Goal: Task Accomplishment & Management: Manage account settings

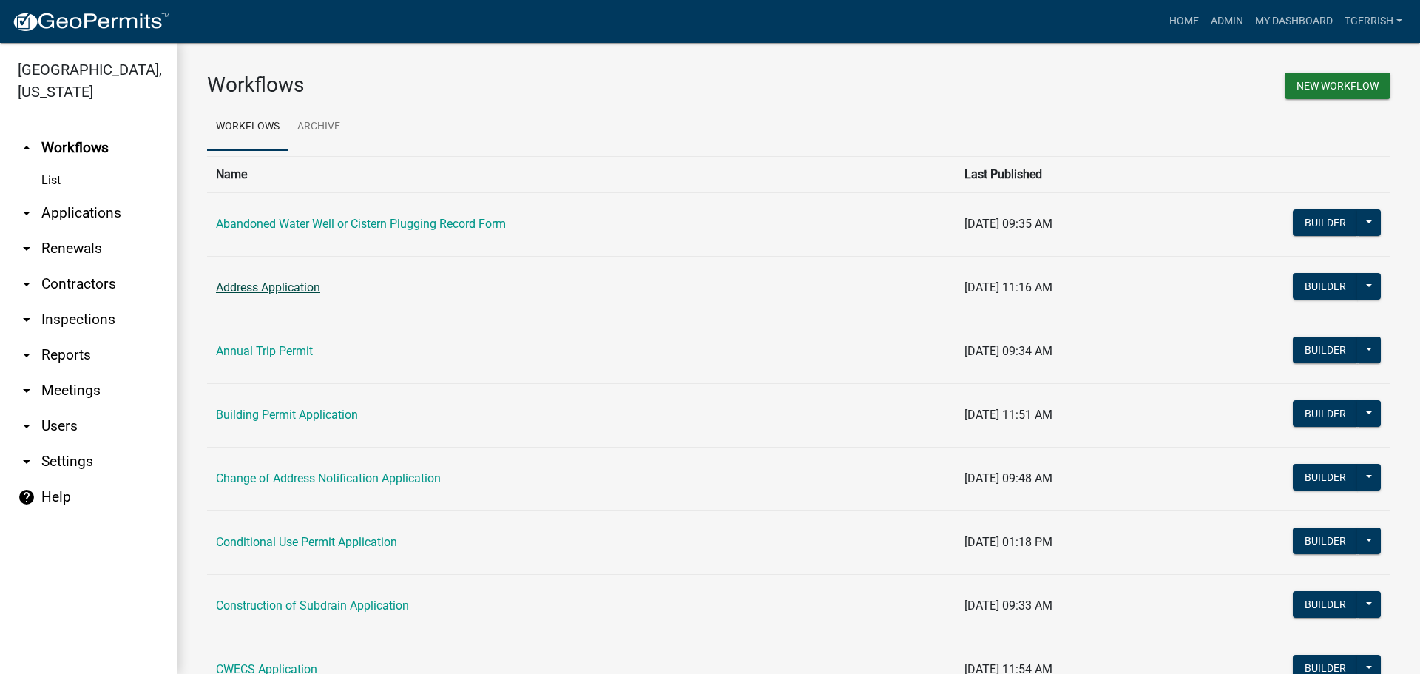
click at [226, 284] on link "Address Application" at bounding box center [268, 287] width 104 height 14
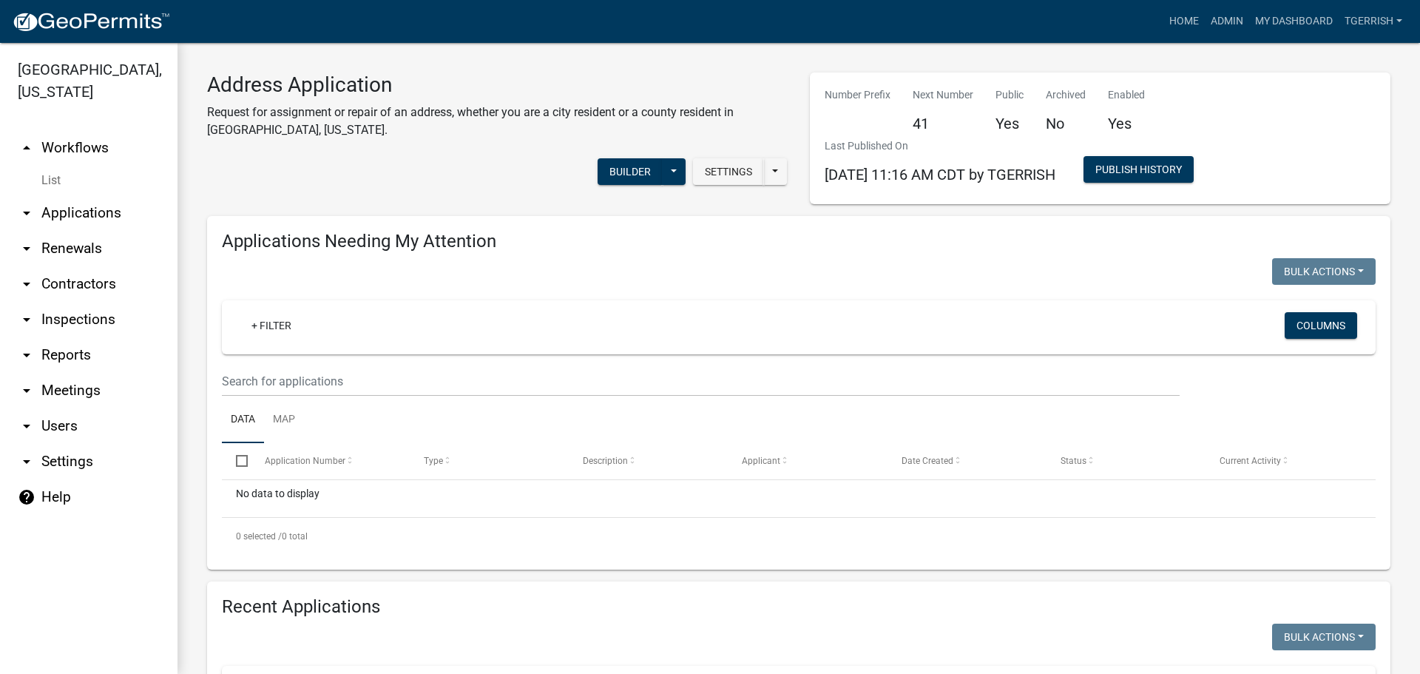
select select "3: 100"
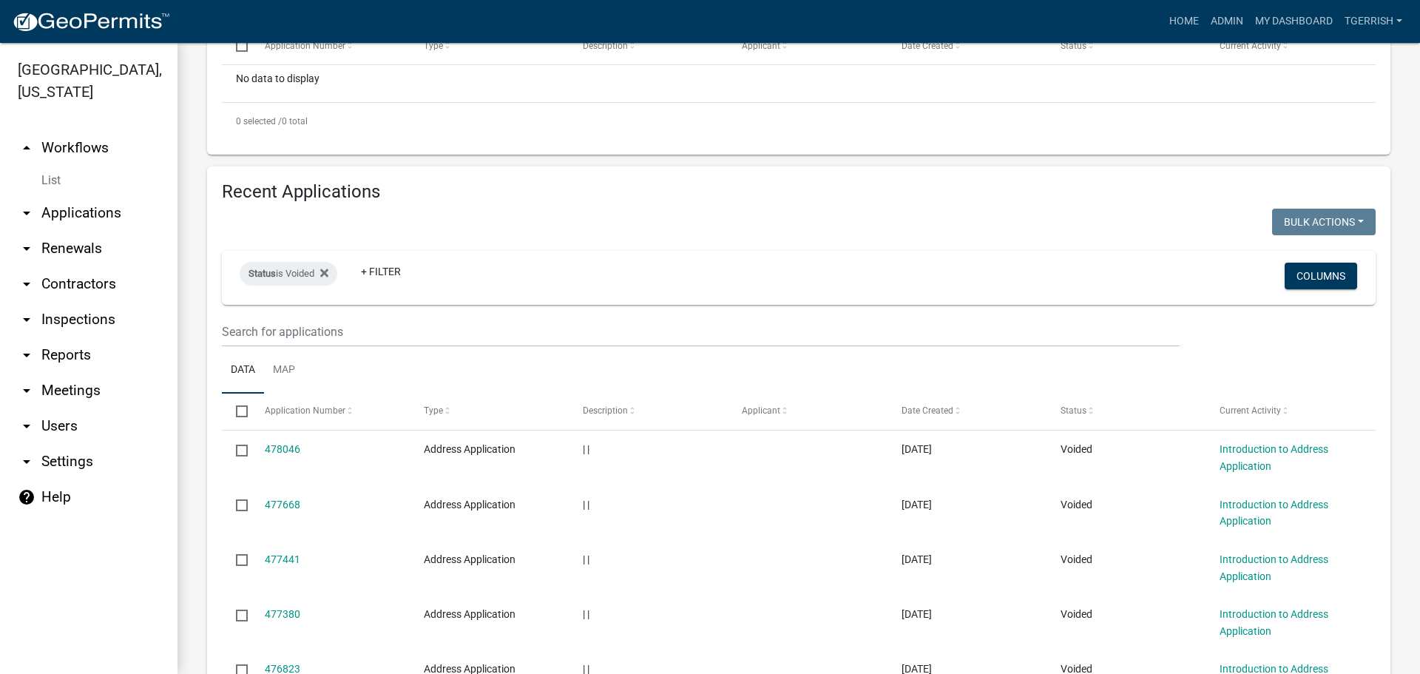
scroll to position [370, 0]
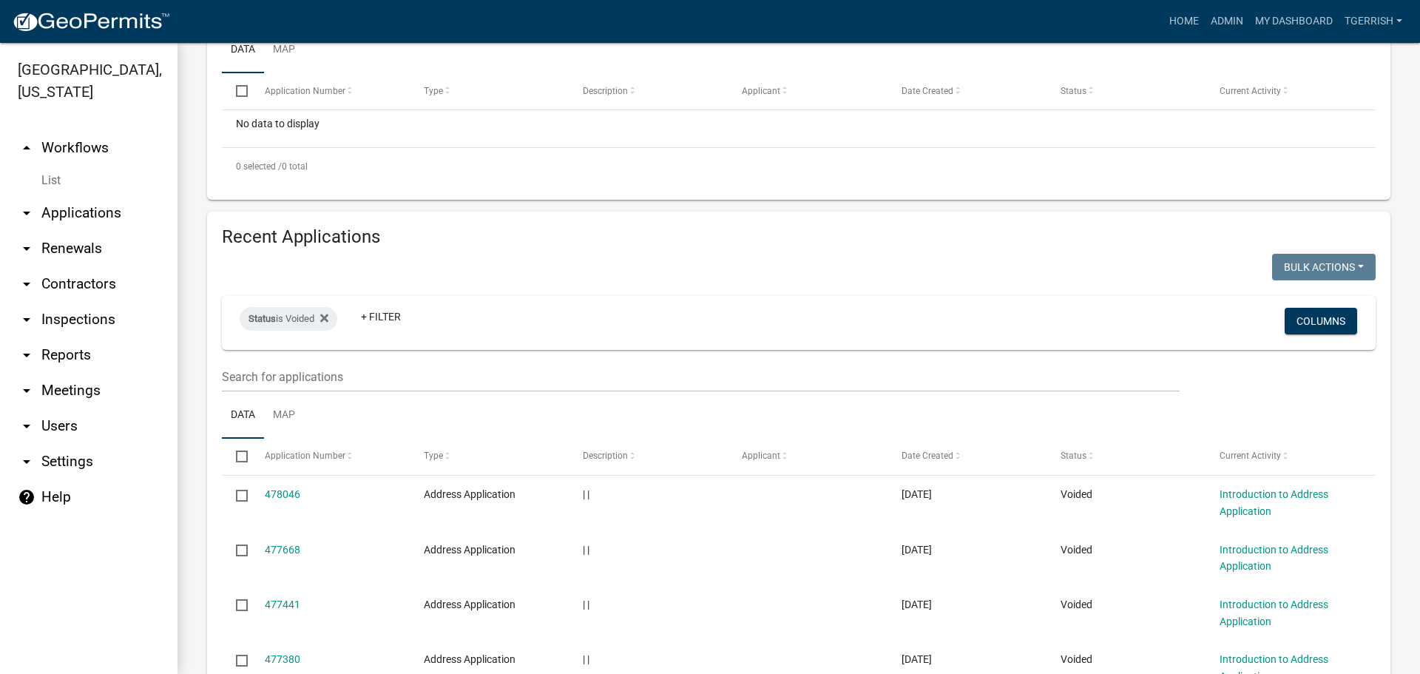
click at [242, 459] on input "checkbox" at bounding box center [241, 455] width 10 height 10
checkbox input "true"
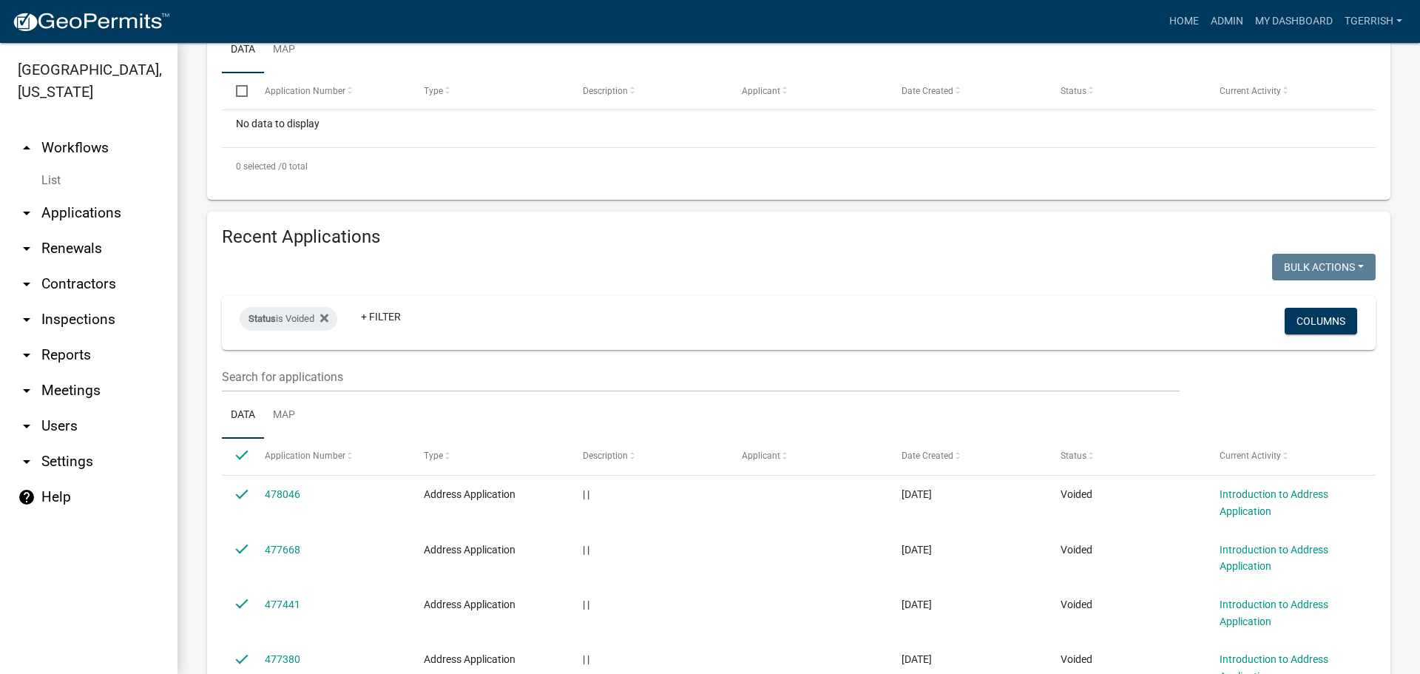
checkbox input "true"
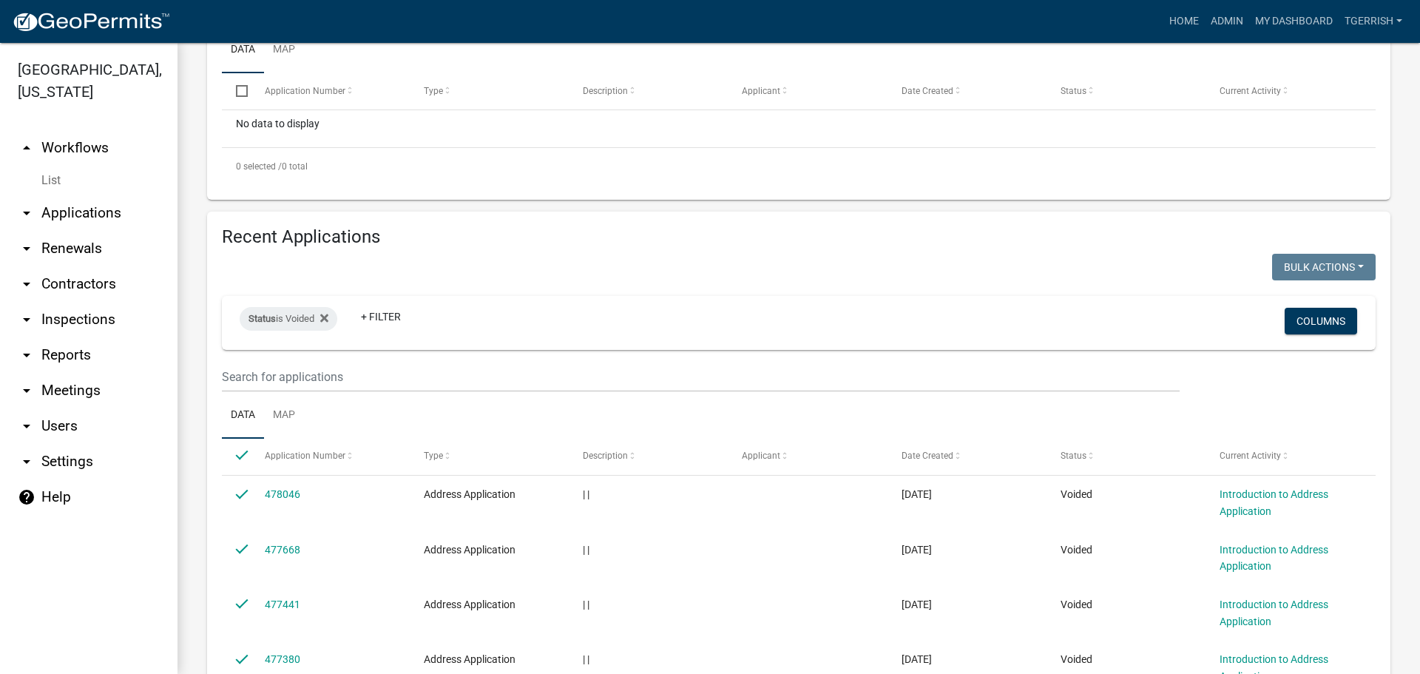
checkbox input "true"
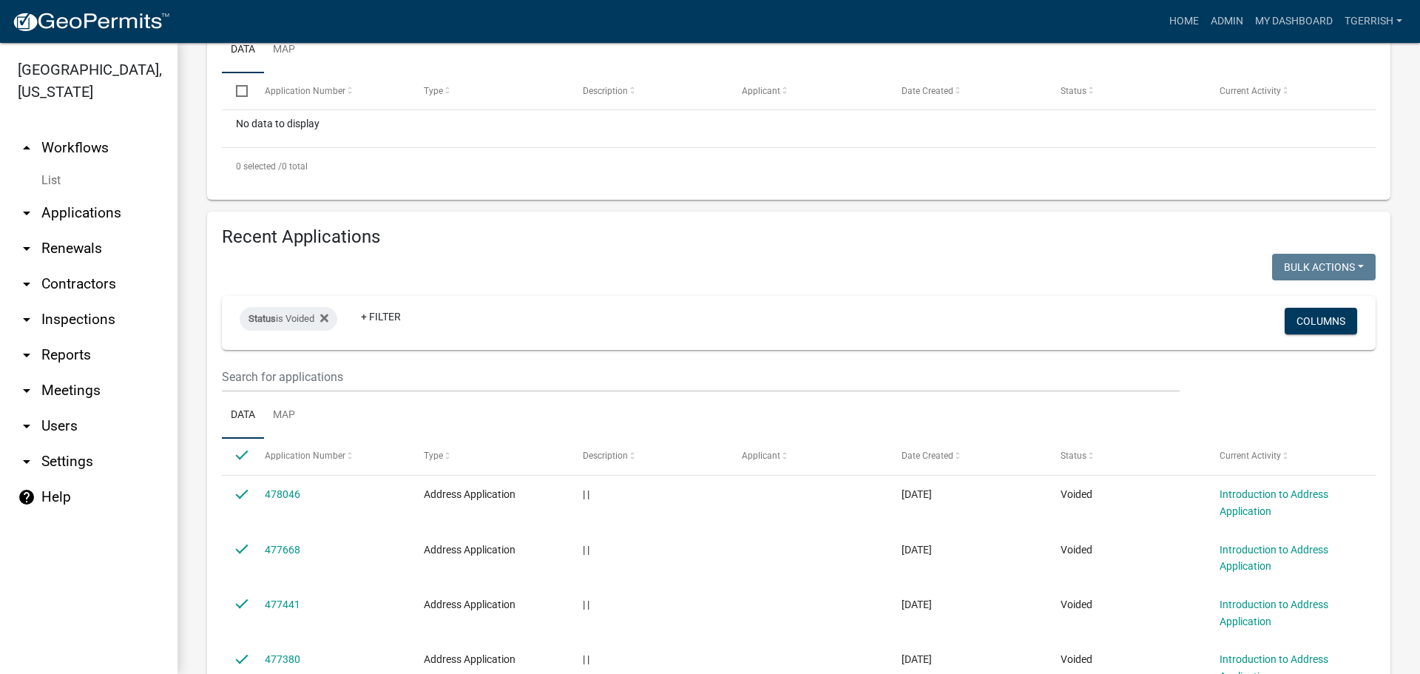
checkbox input "true"
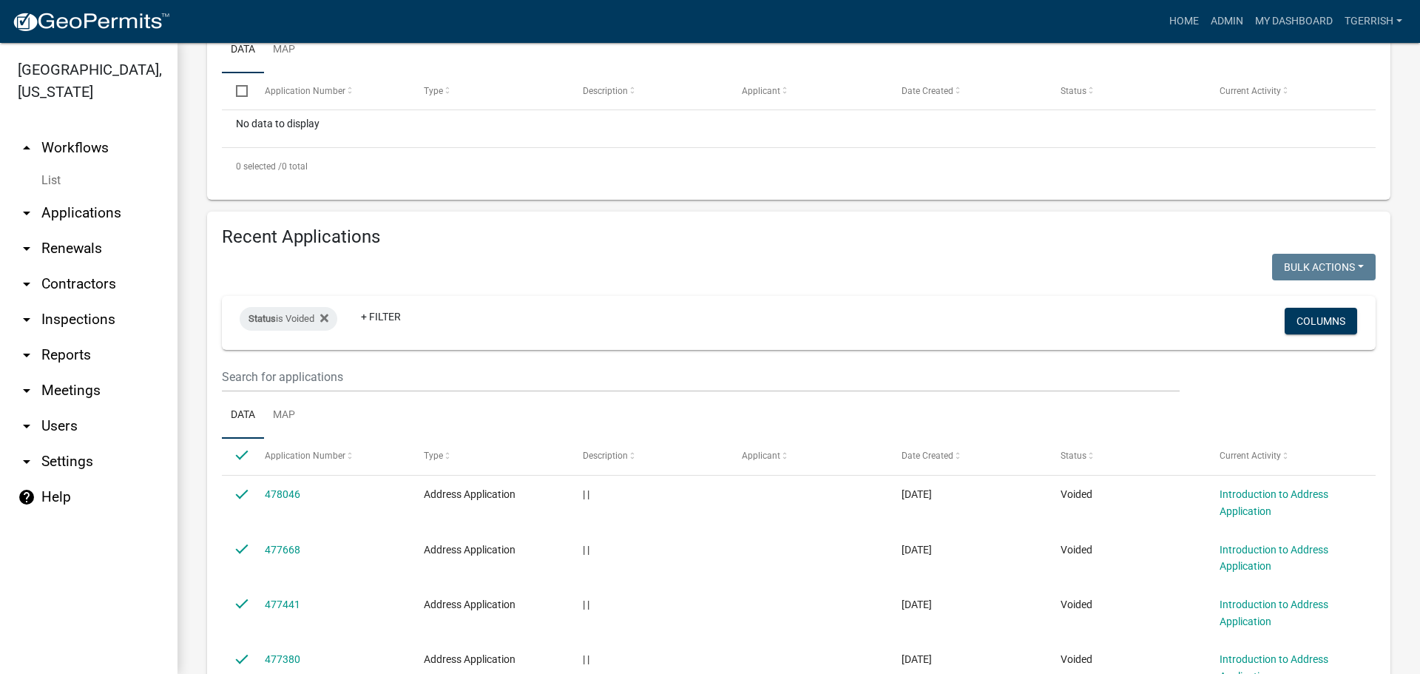
checkbox input "true"
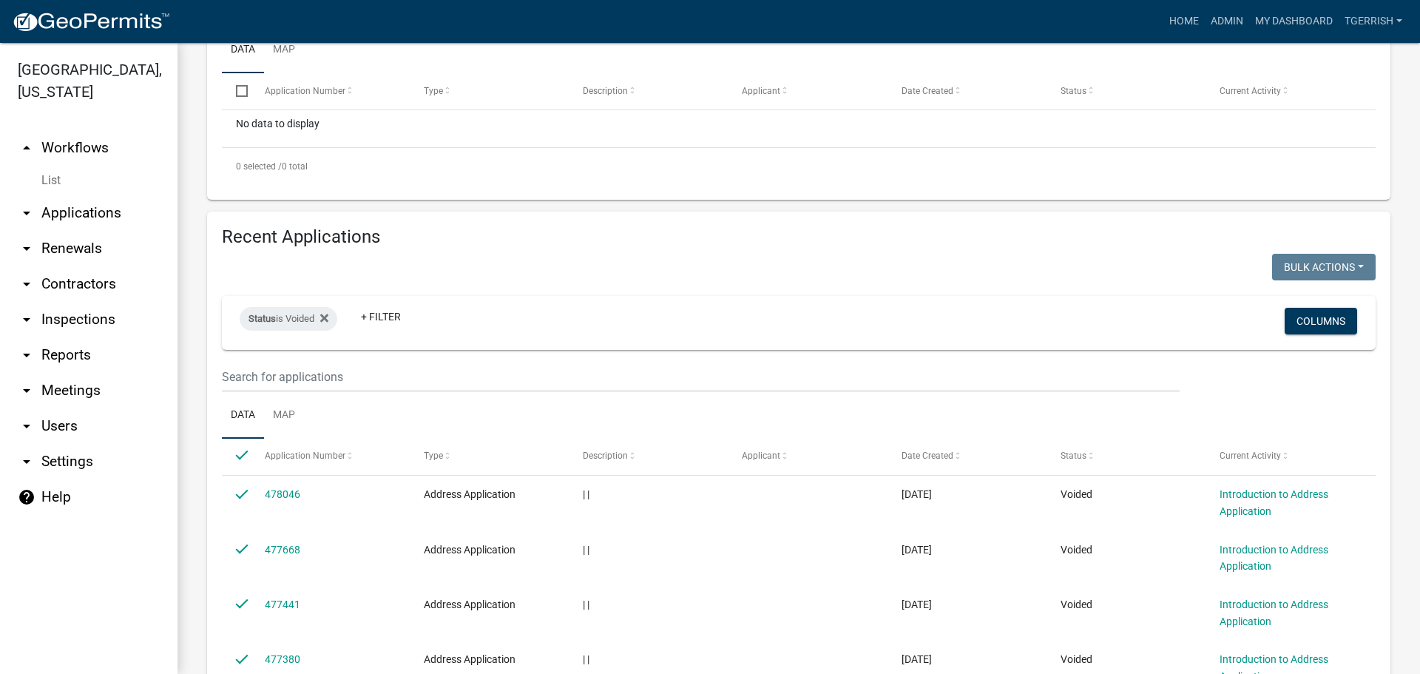
checkbox input "true"
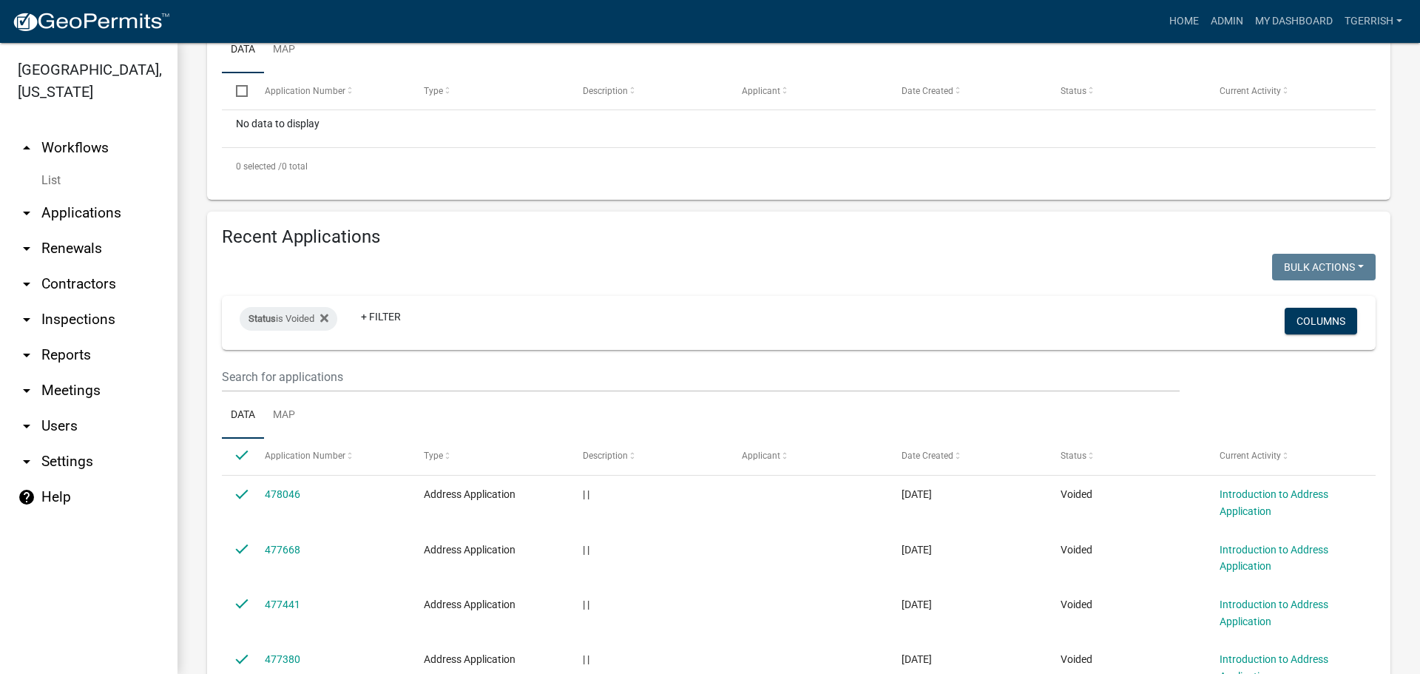
checkbox input "true"
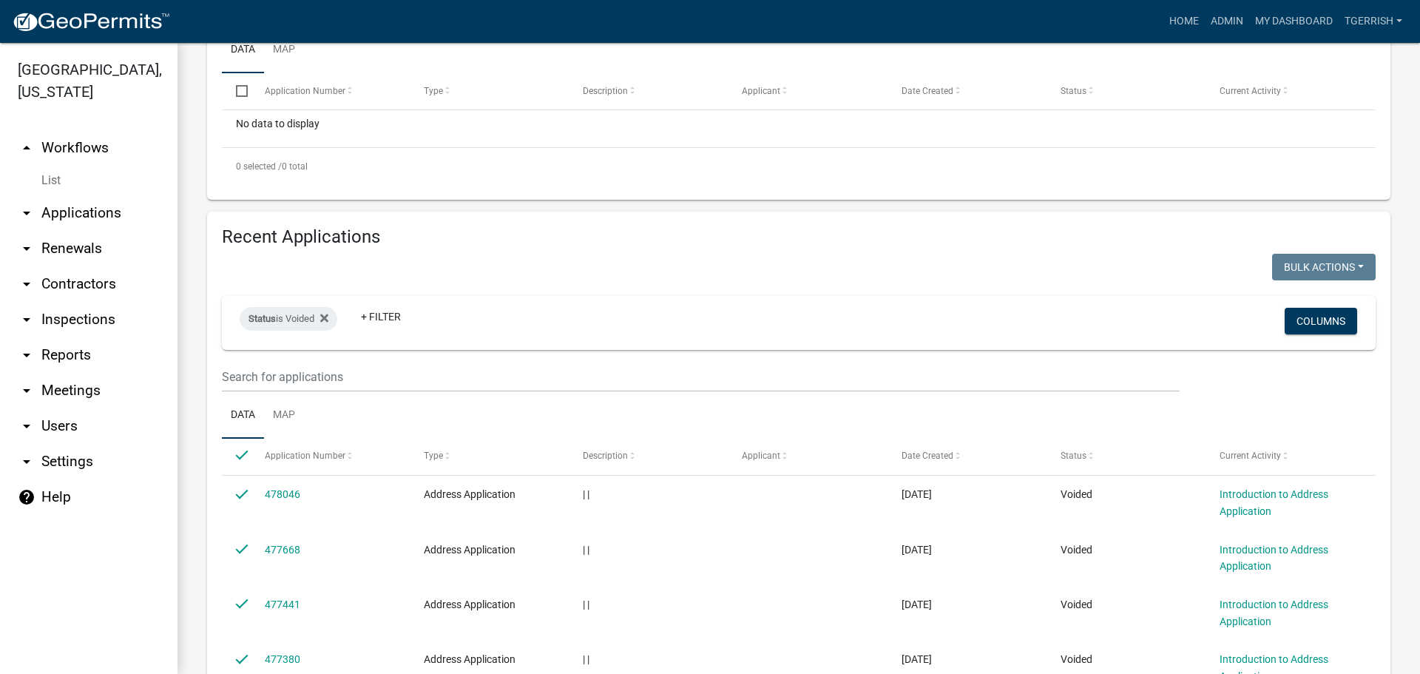
checkbox input "true"
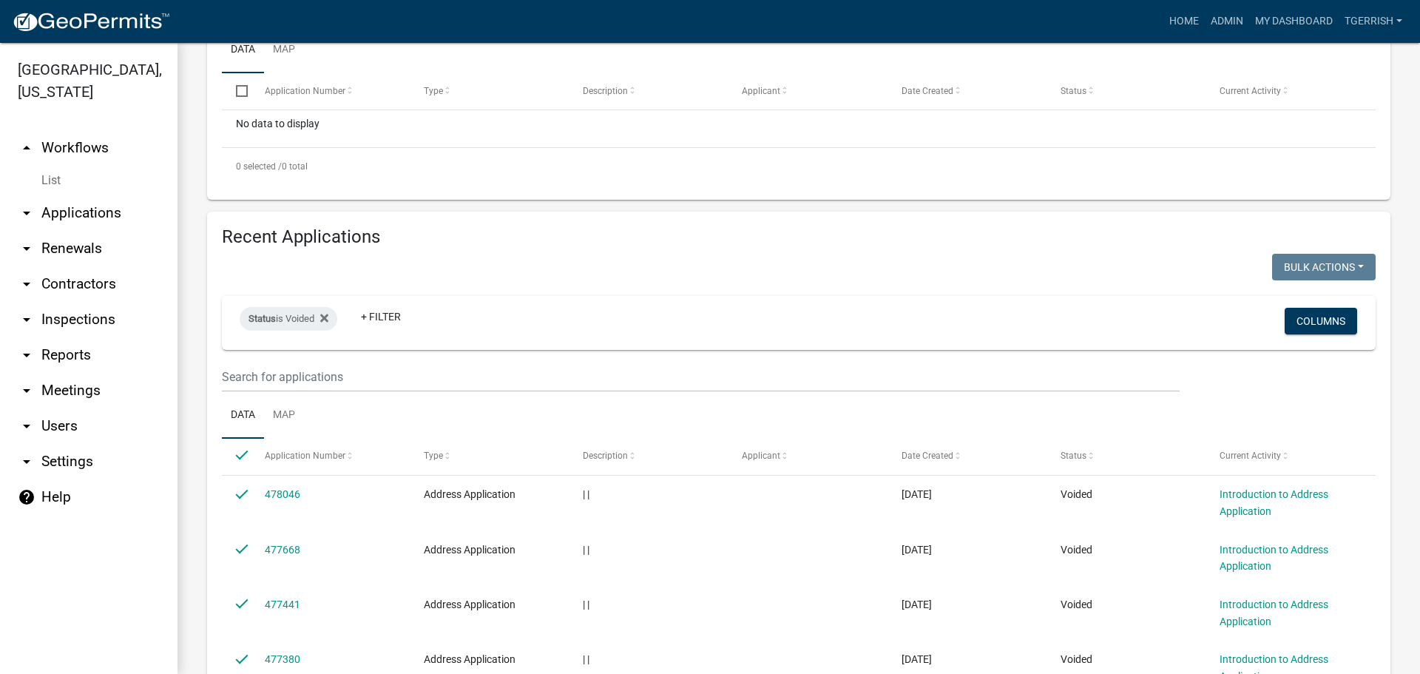
checkbox input "true"
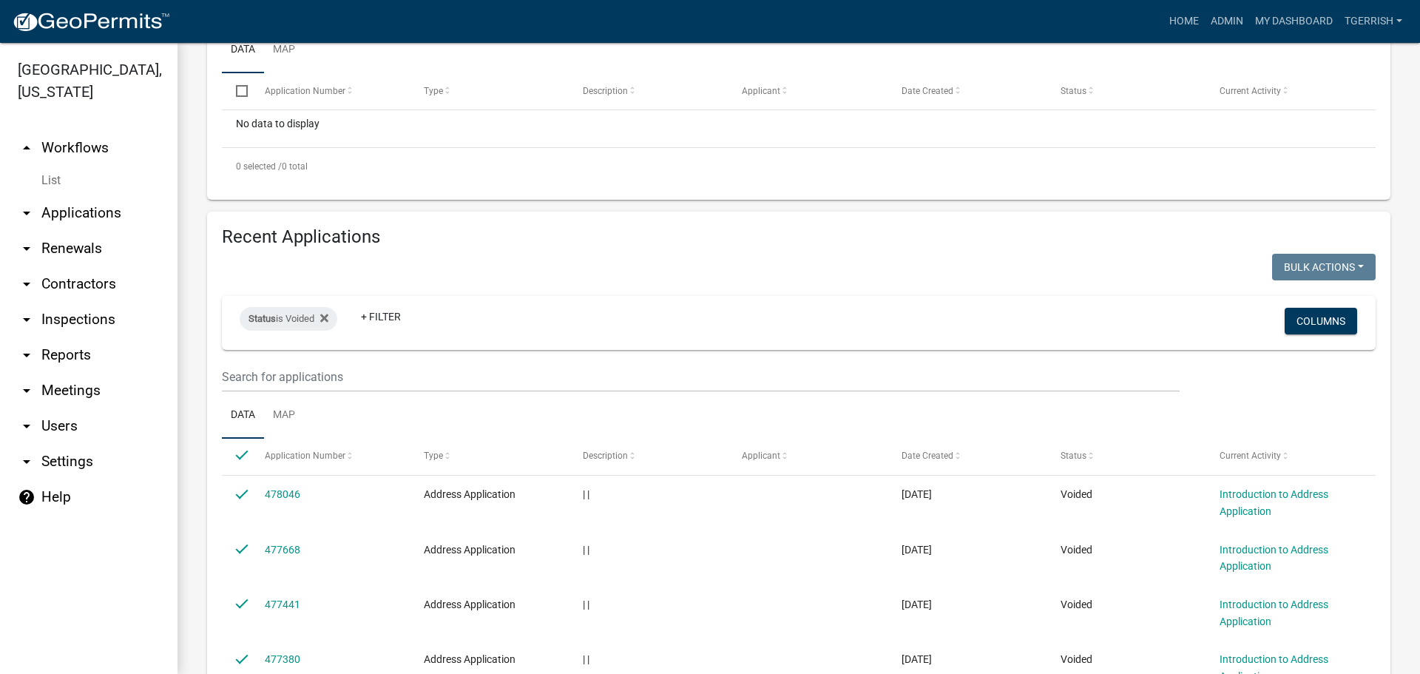
checkbox input "true"
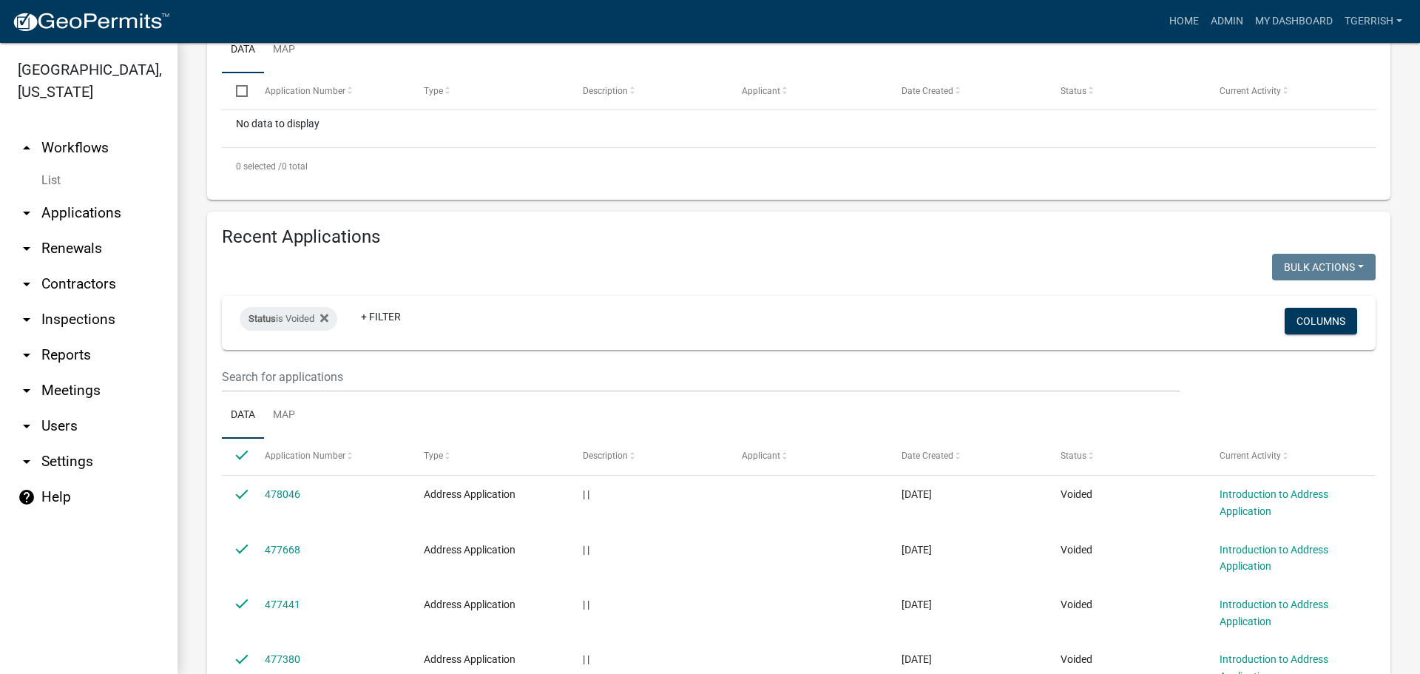
checkbox input "true"
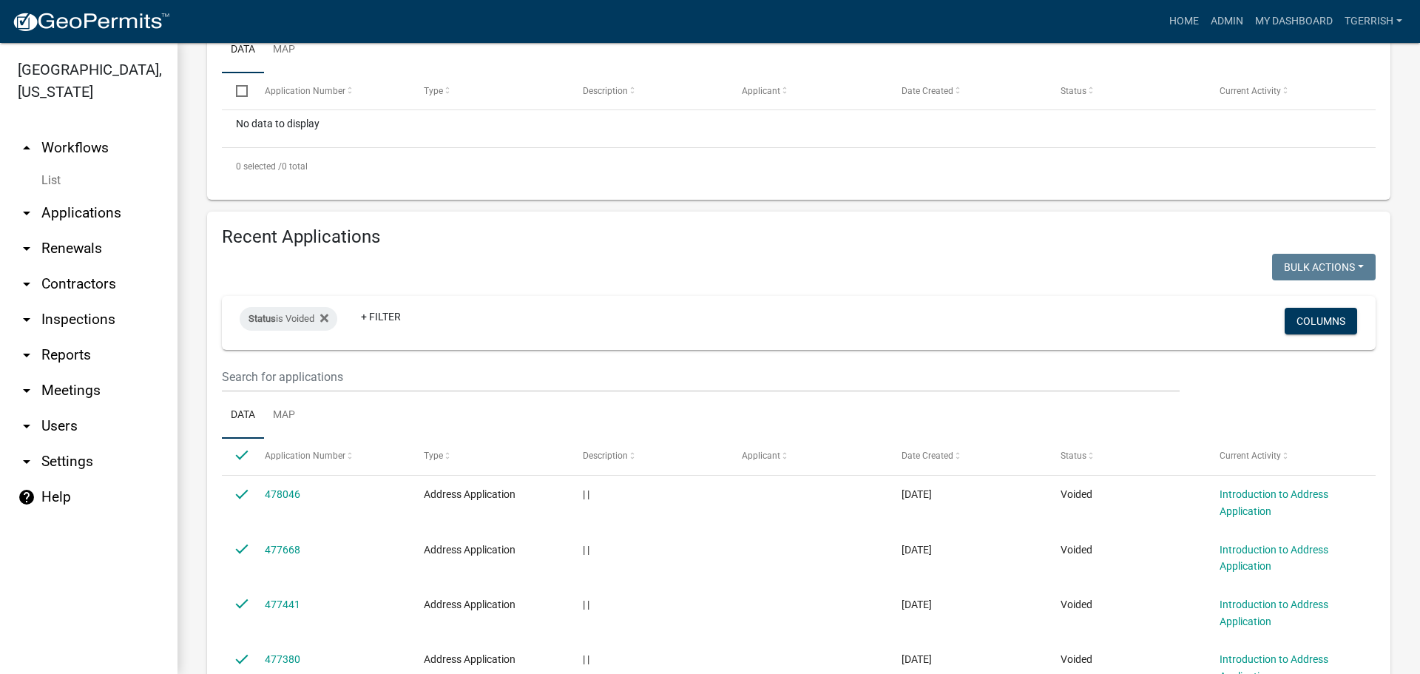
checkbox input "true"
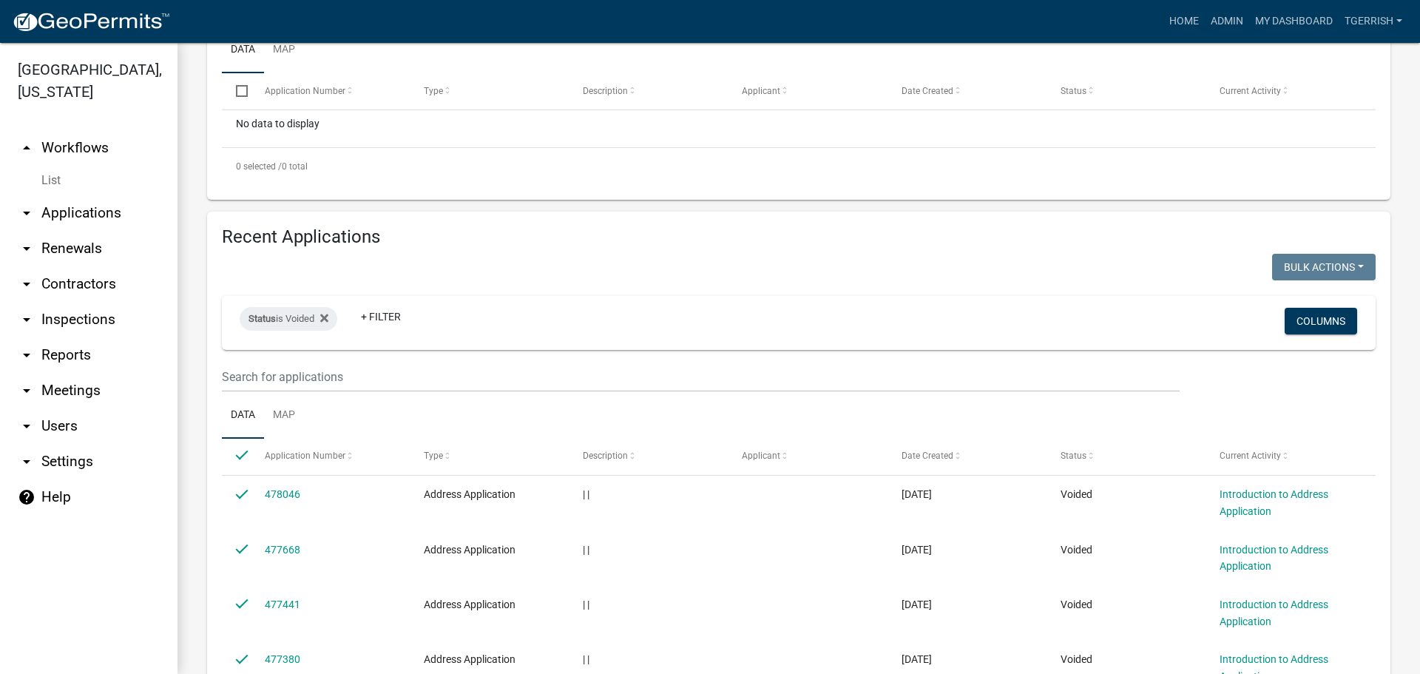
checkbox input "true"
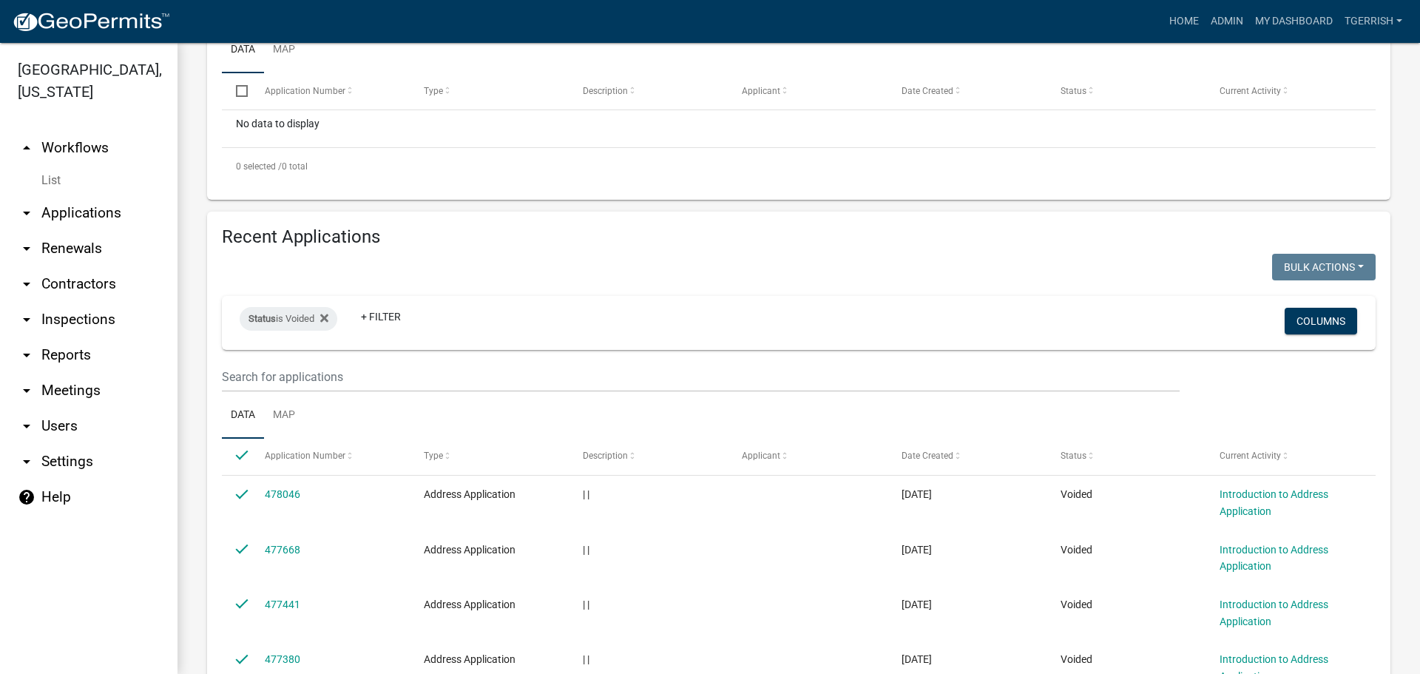
checkbox input "true"
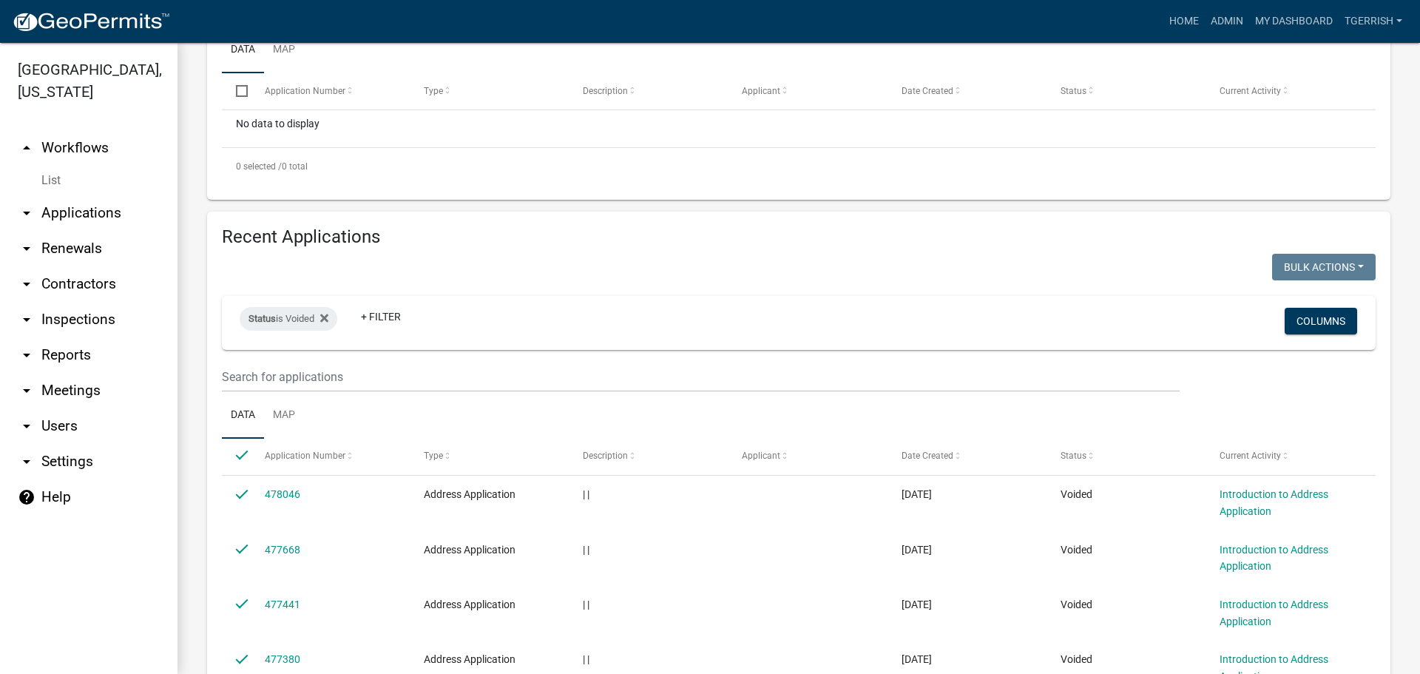
checkbox input "true"
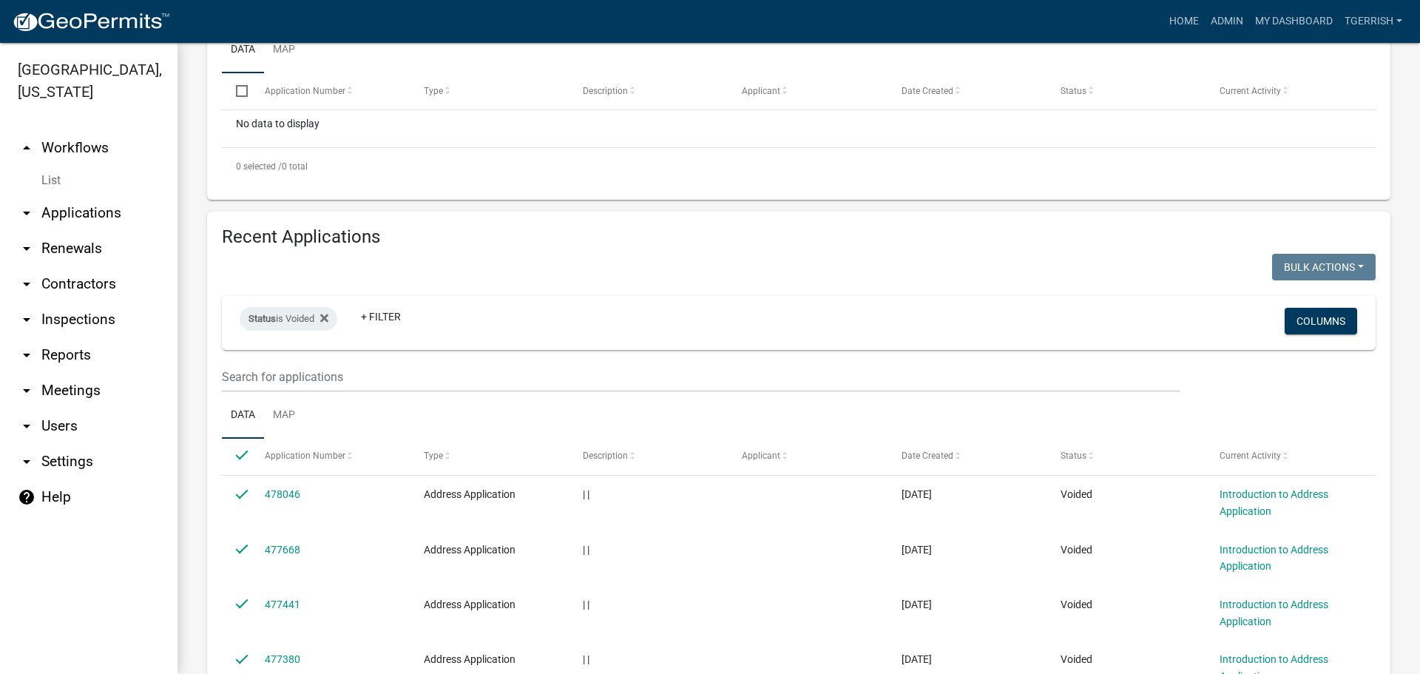
checkbox input "true"
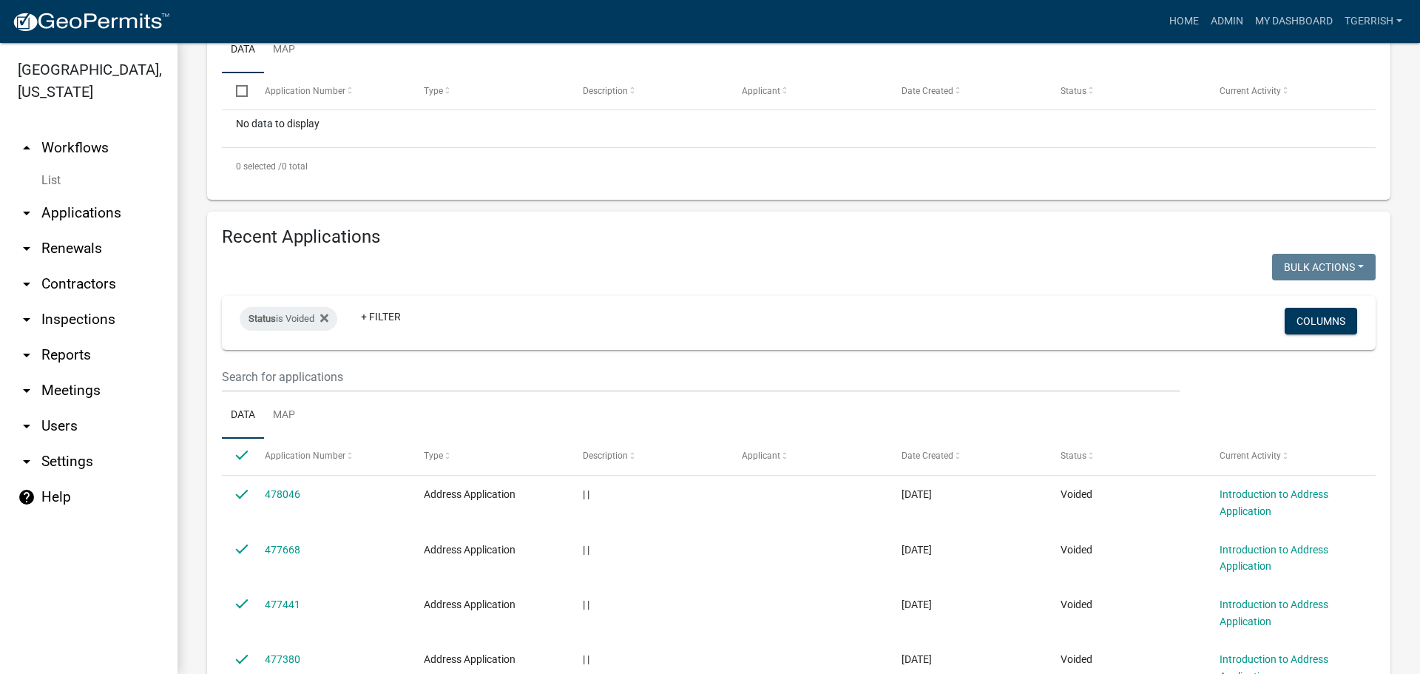
checkbox input "true"
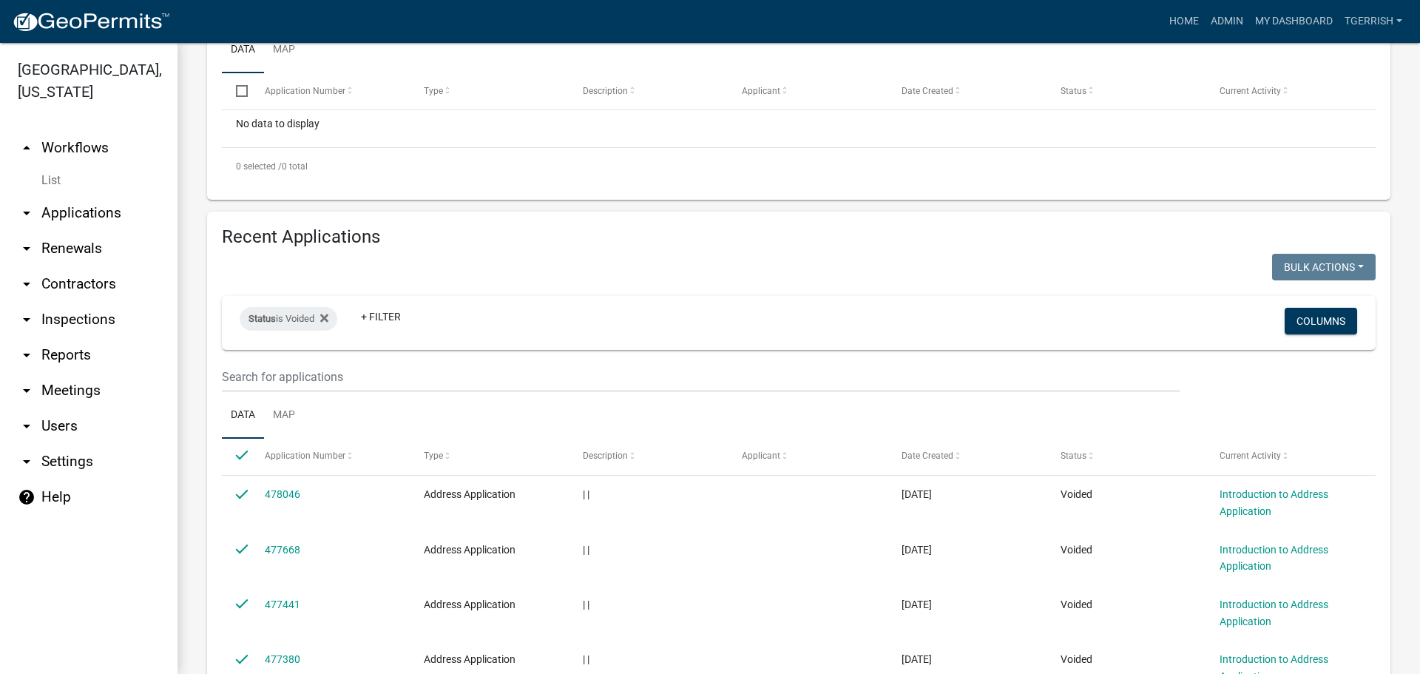
checkbox input "true"
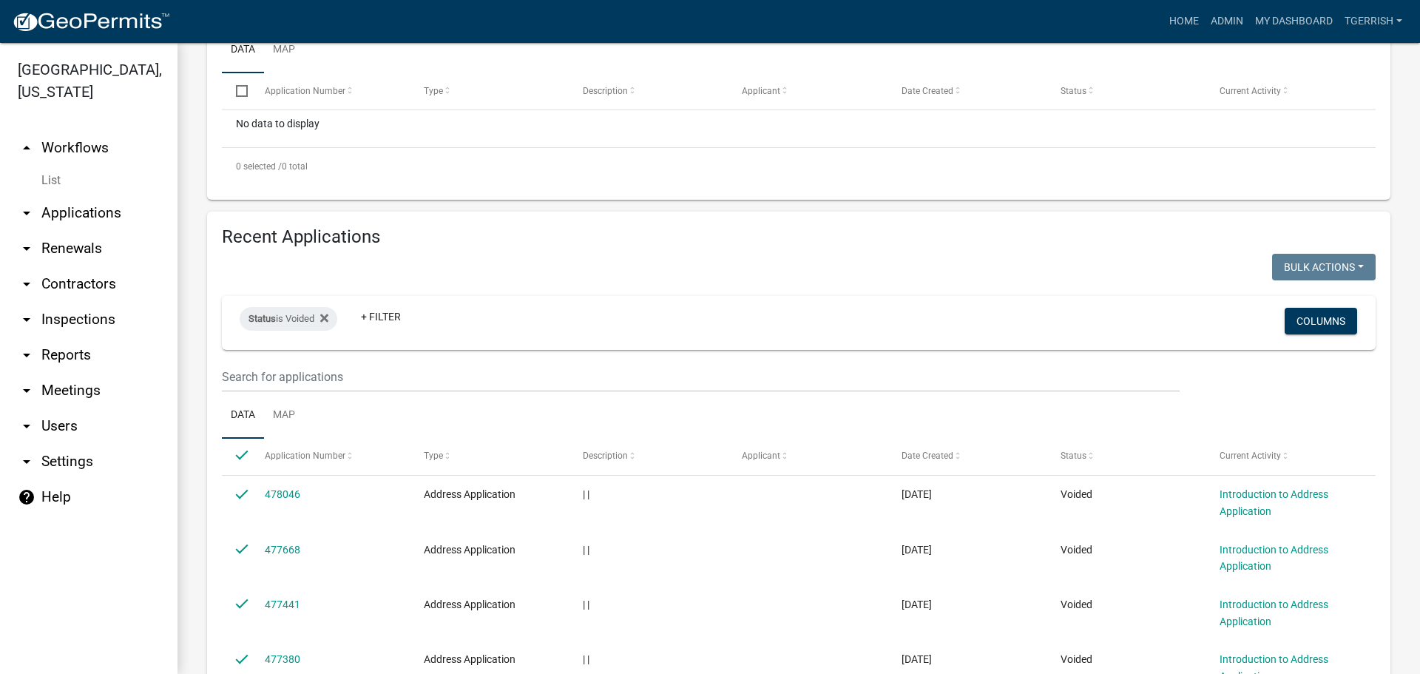
checkbox input "true"
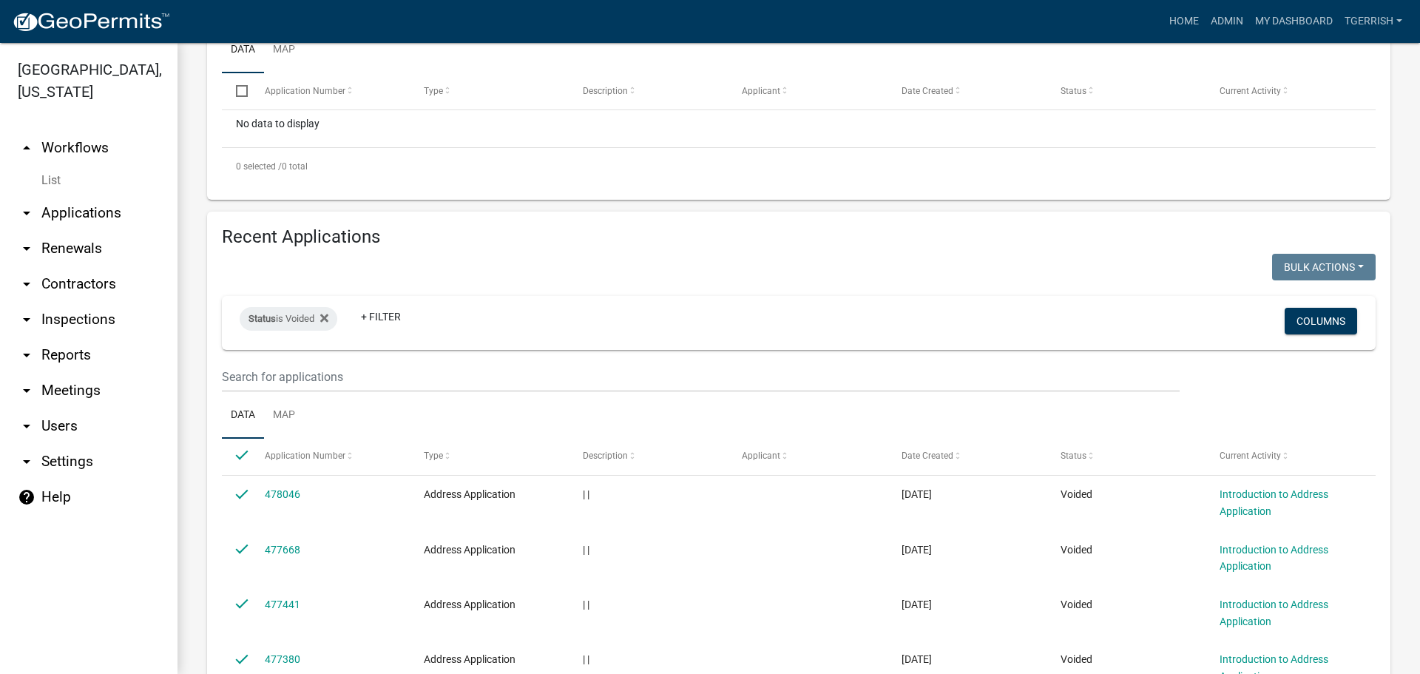
checkbox input "true"
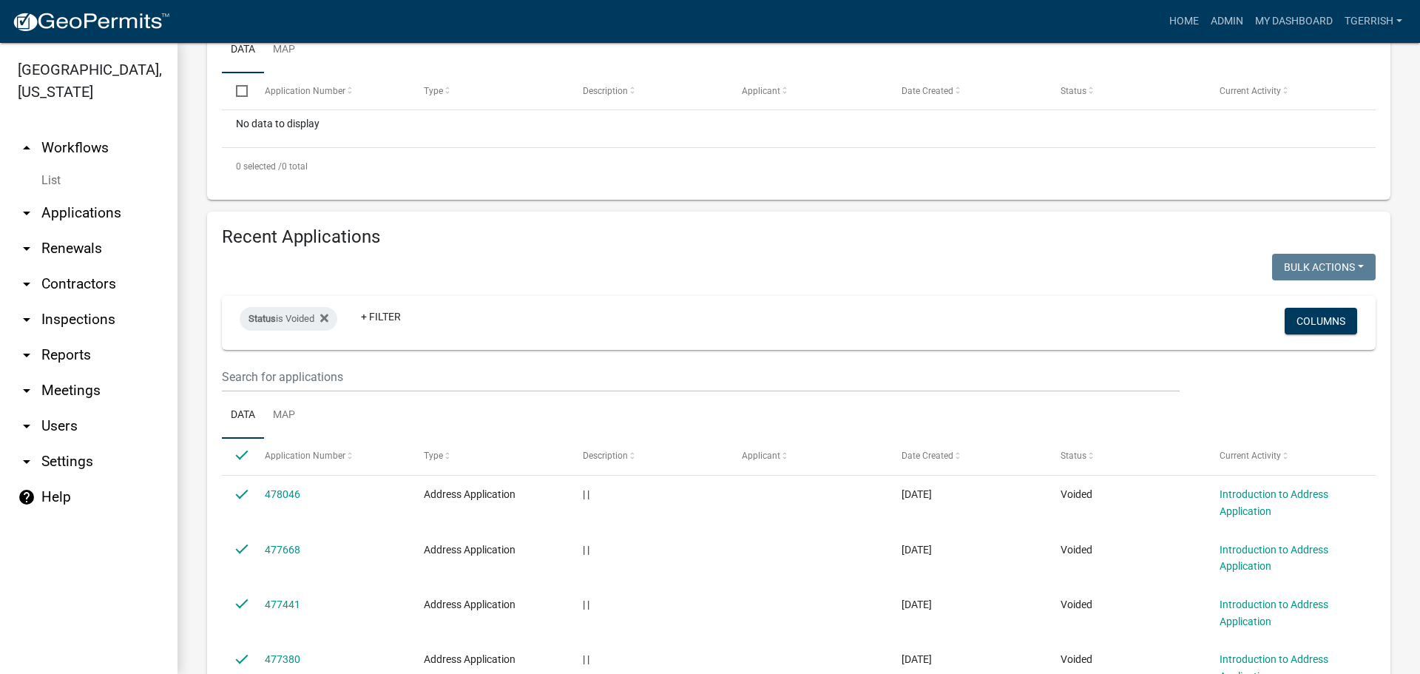
checkbox input "true"
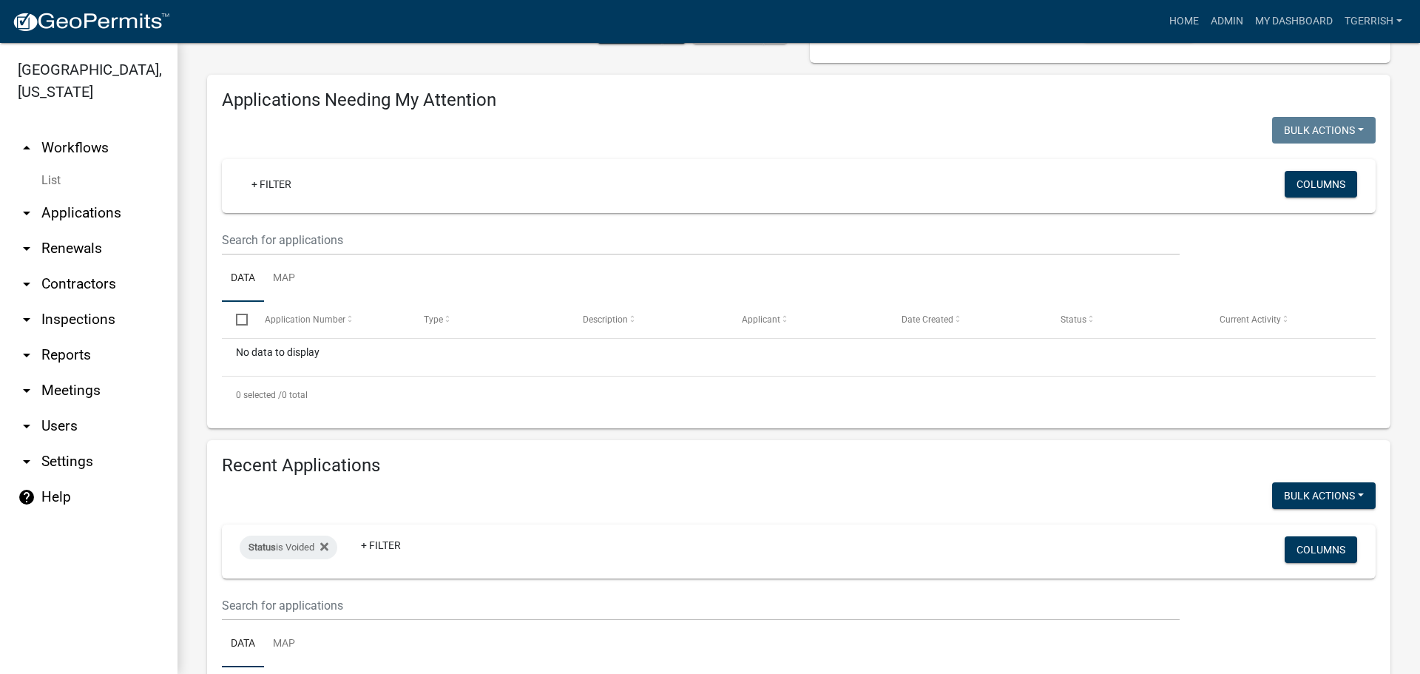
scroll to position [120, 0]
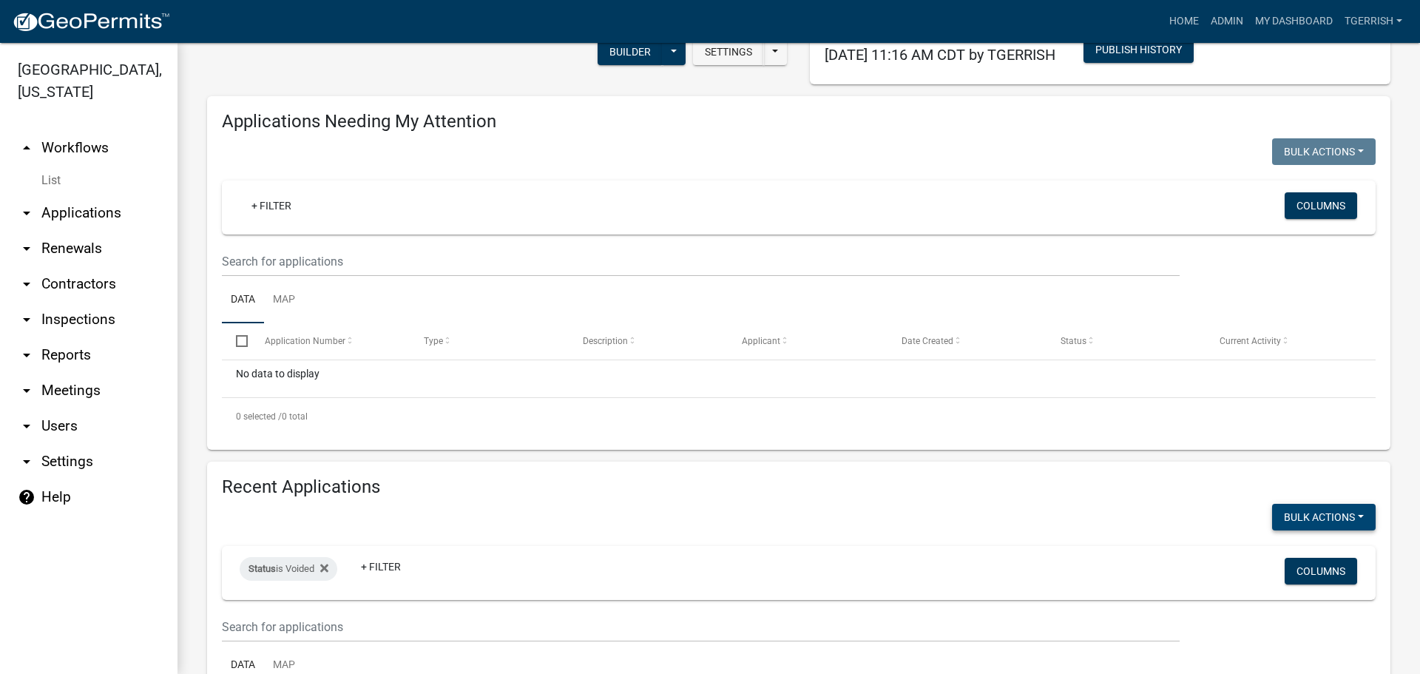
click at [1348, 518] on button "Bulk Actions" at bounding box center [1324, 516] width 104 height 27
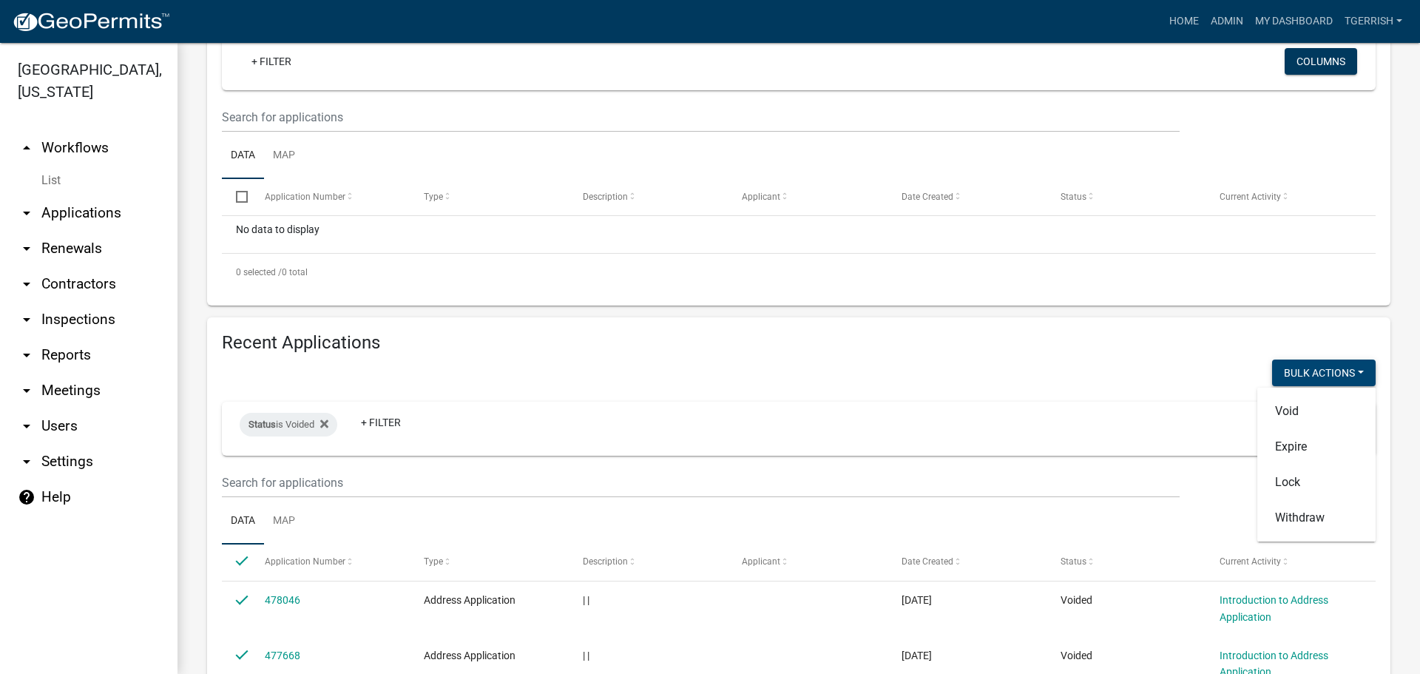
scroll to position [268, 0]
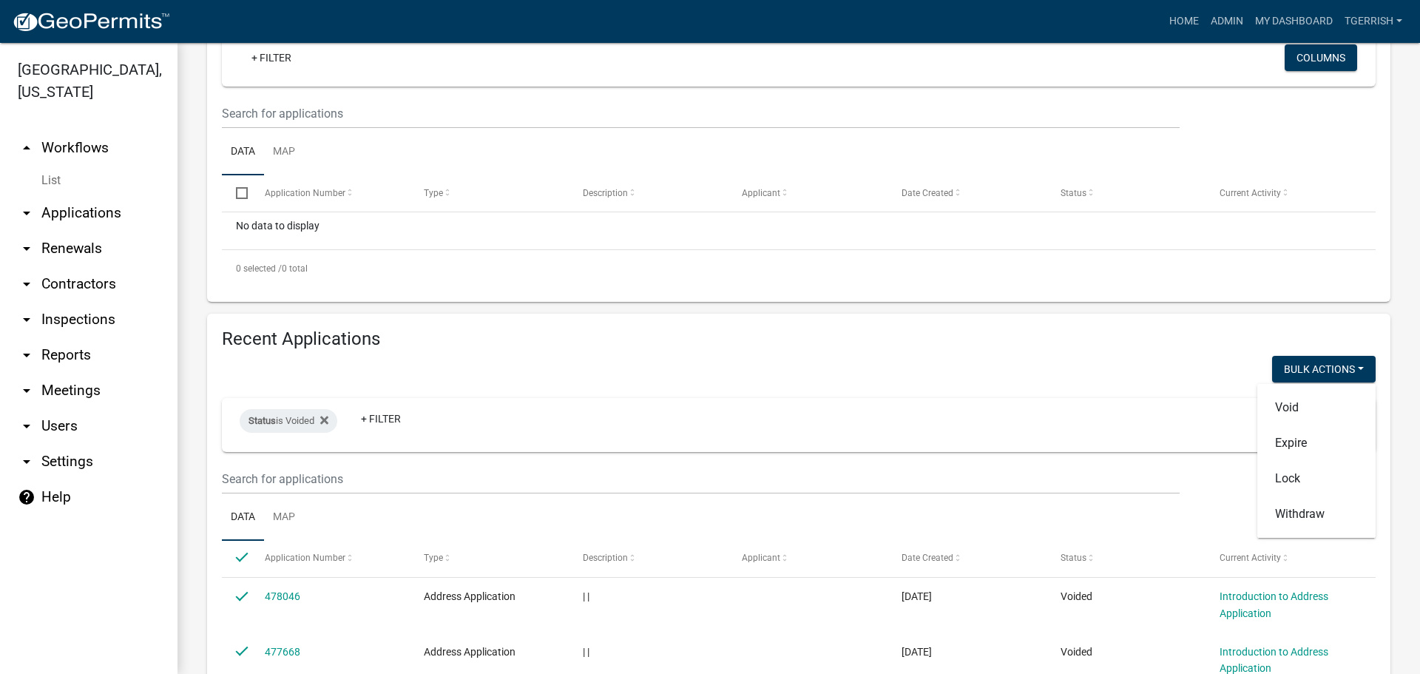
click at [1184, 421] on div "Status is Voided + Filter Columns" at bounding box center [798, 425] width 1140 height 54
click at [245, 557] on span at bounding box center [247, 557] width 6 height 35
click at [242, 557] on input "checkbox" at bounding box center [241, 557] width 10 height 10
checkbox input "false"
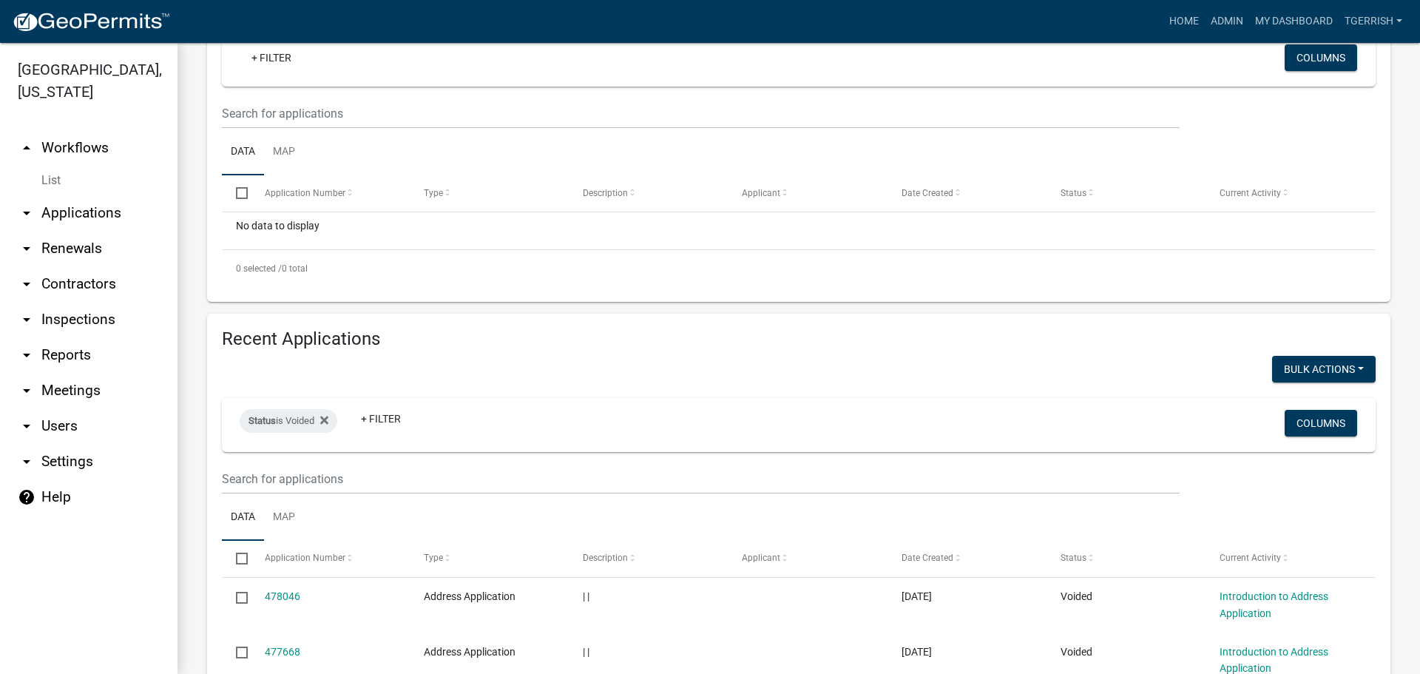
checkbox input "false"
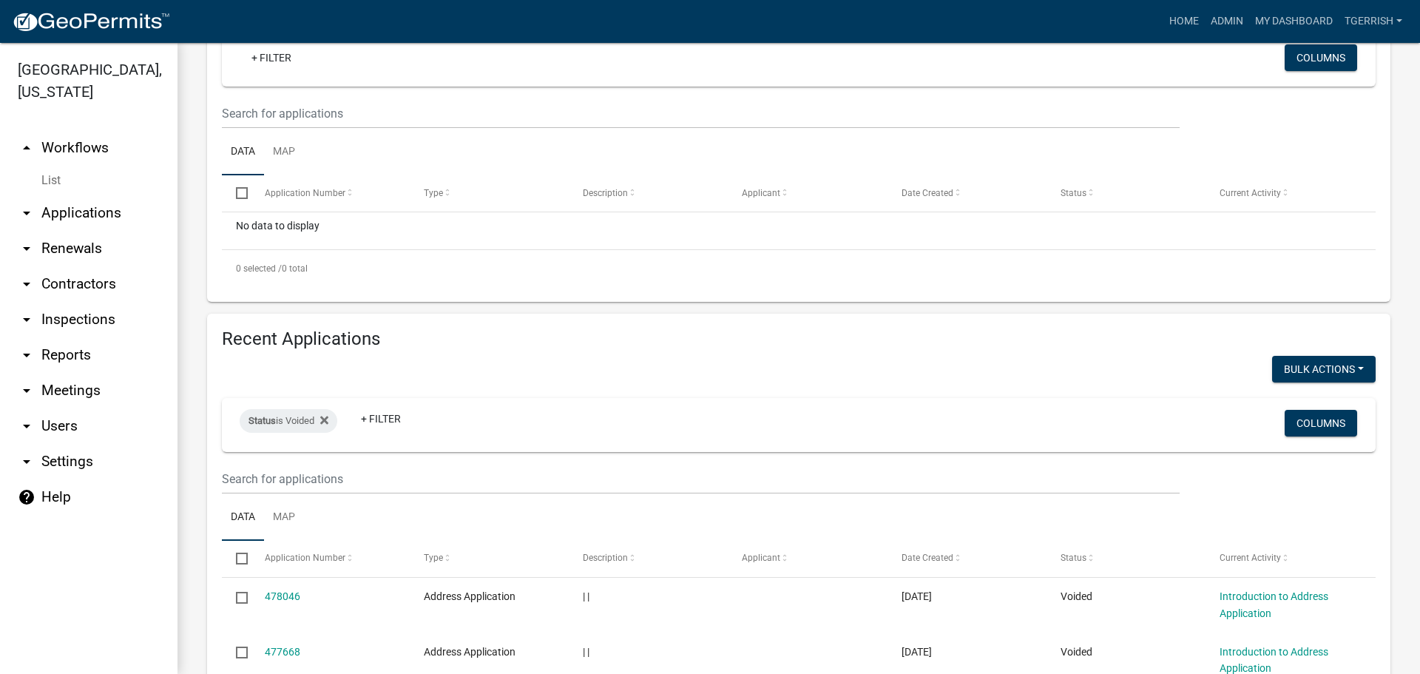
checkbox input "false"
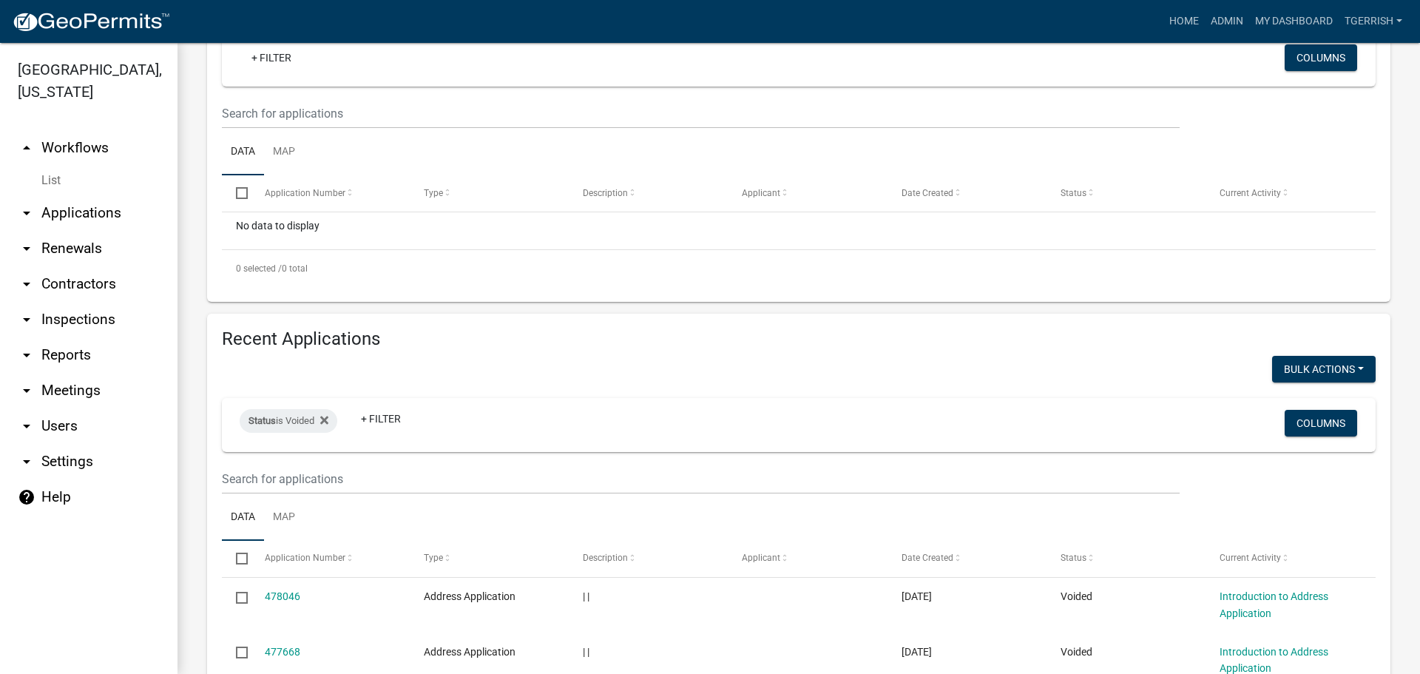
checkbox input "false"
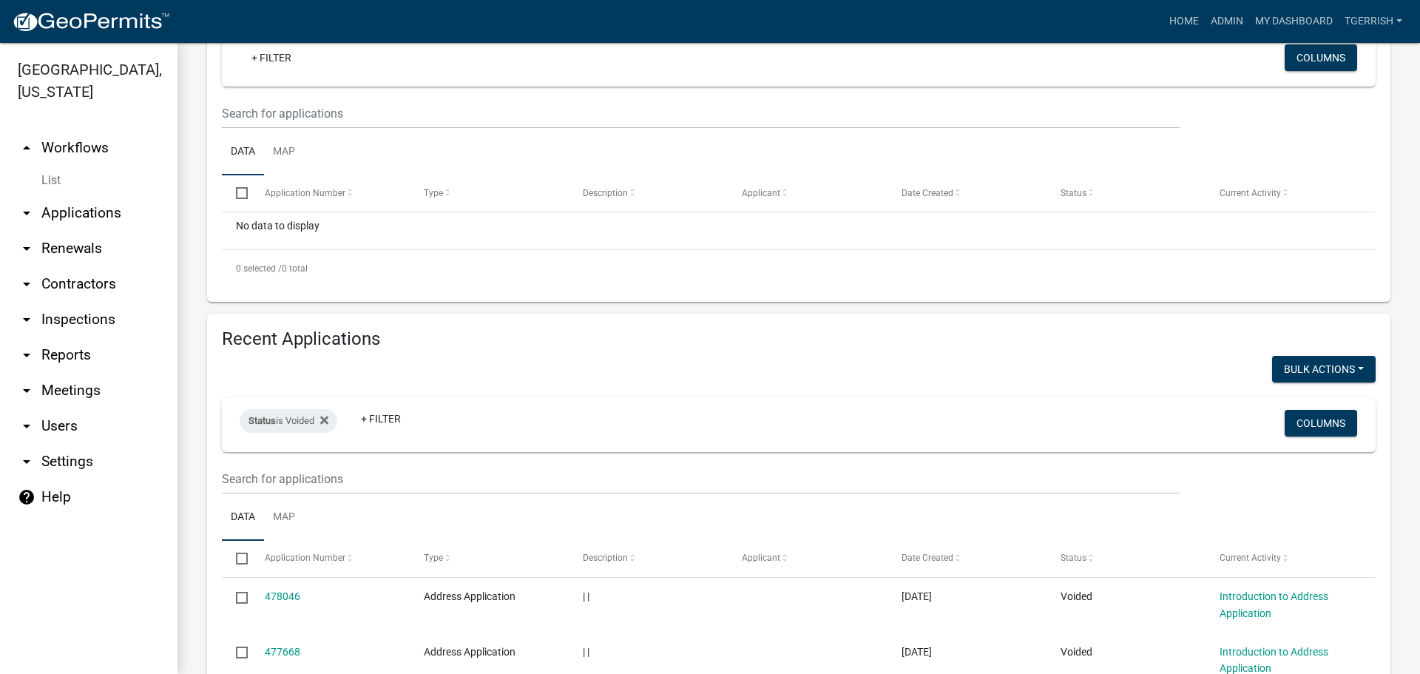
checkbox input "false"
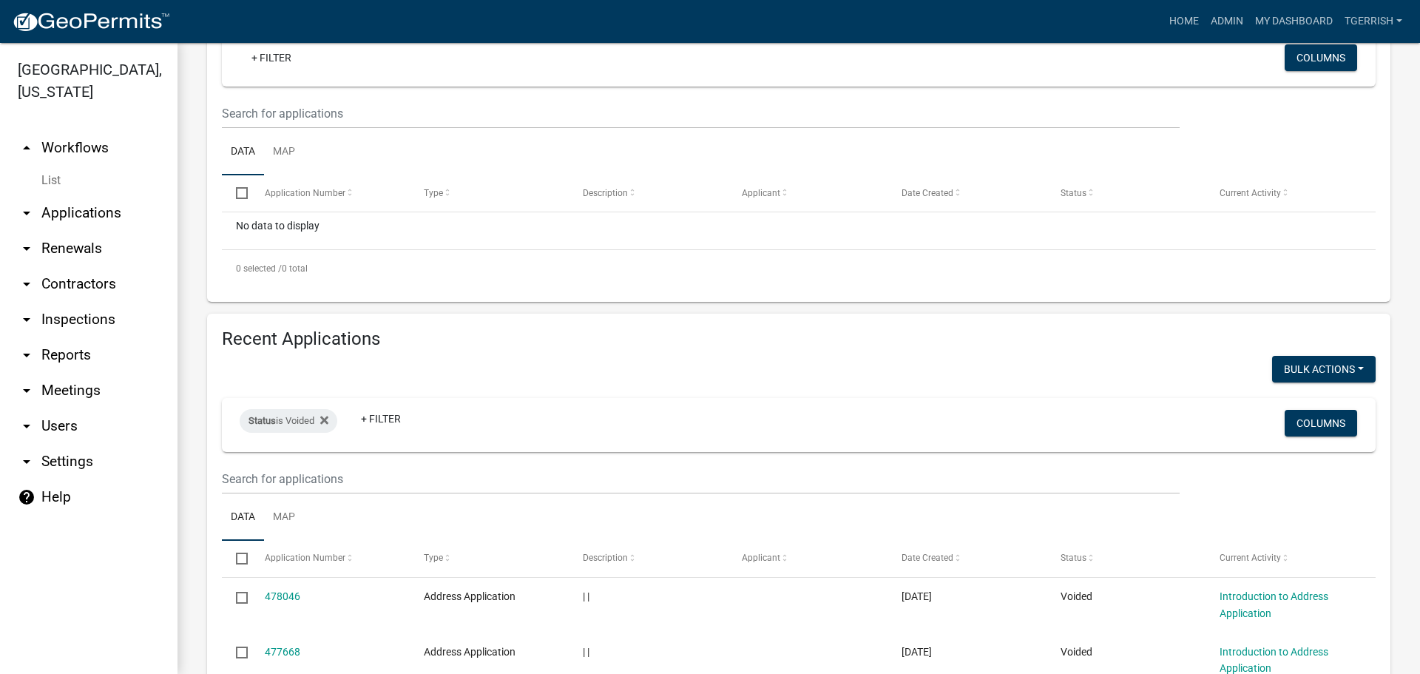
checkbox input "false"
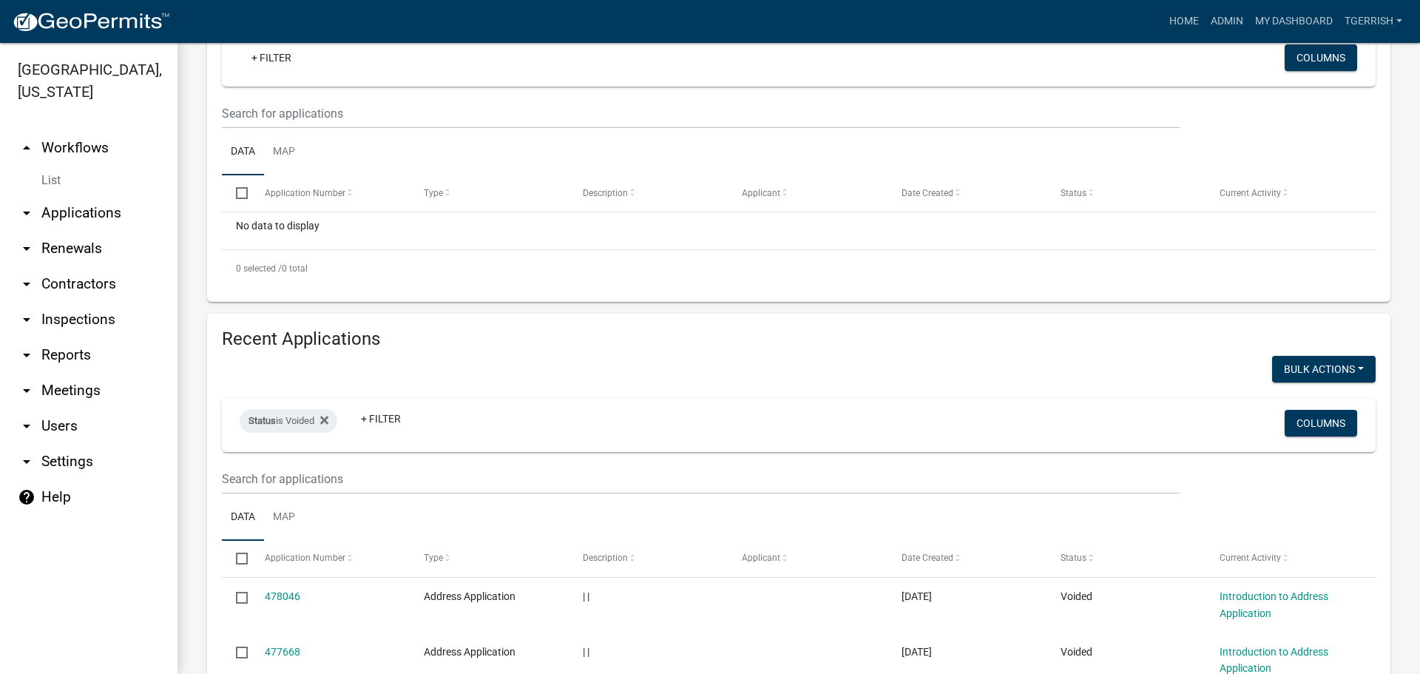
checkbox input "false"
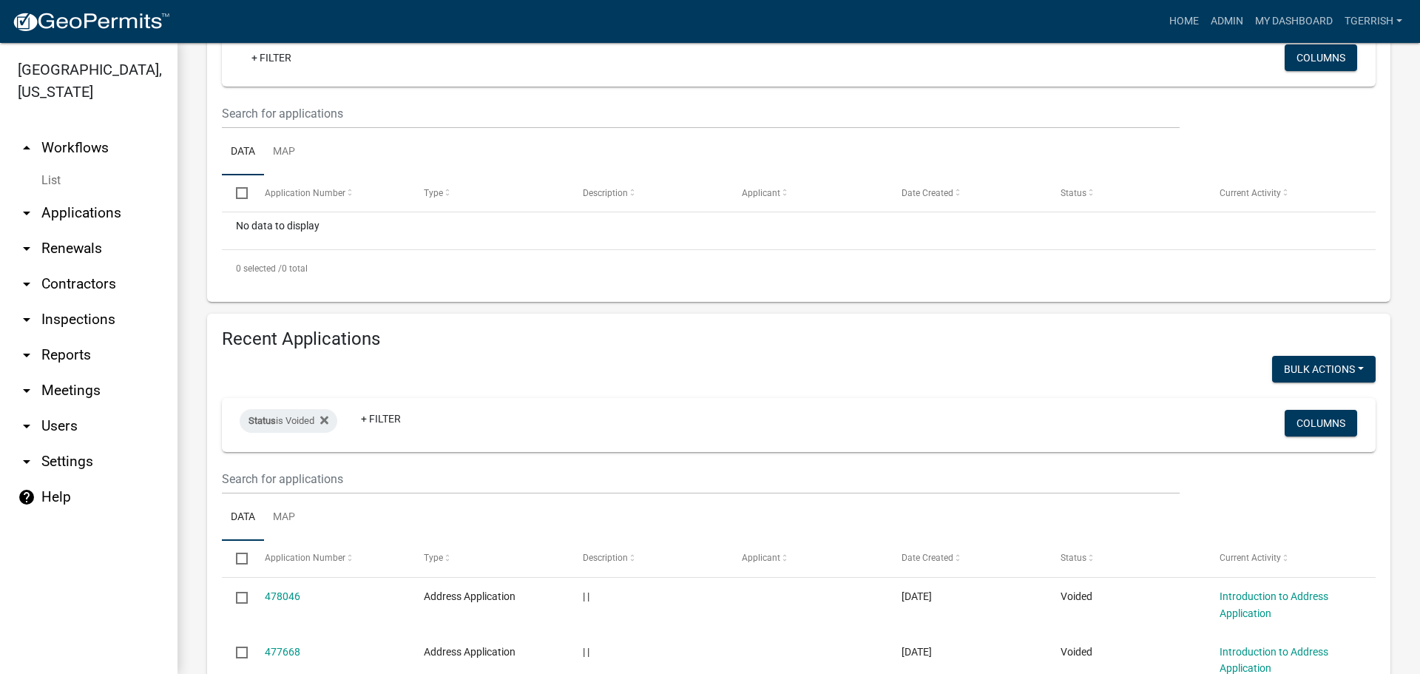
checkbox input "false"
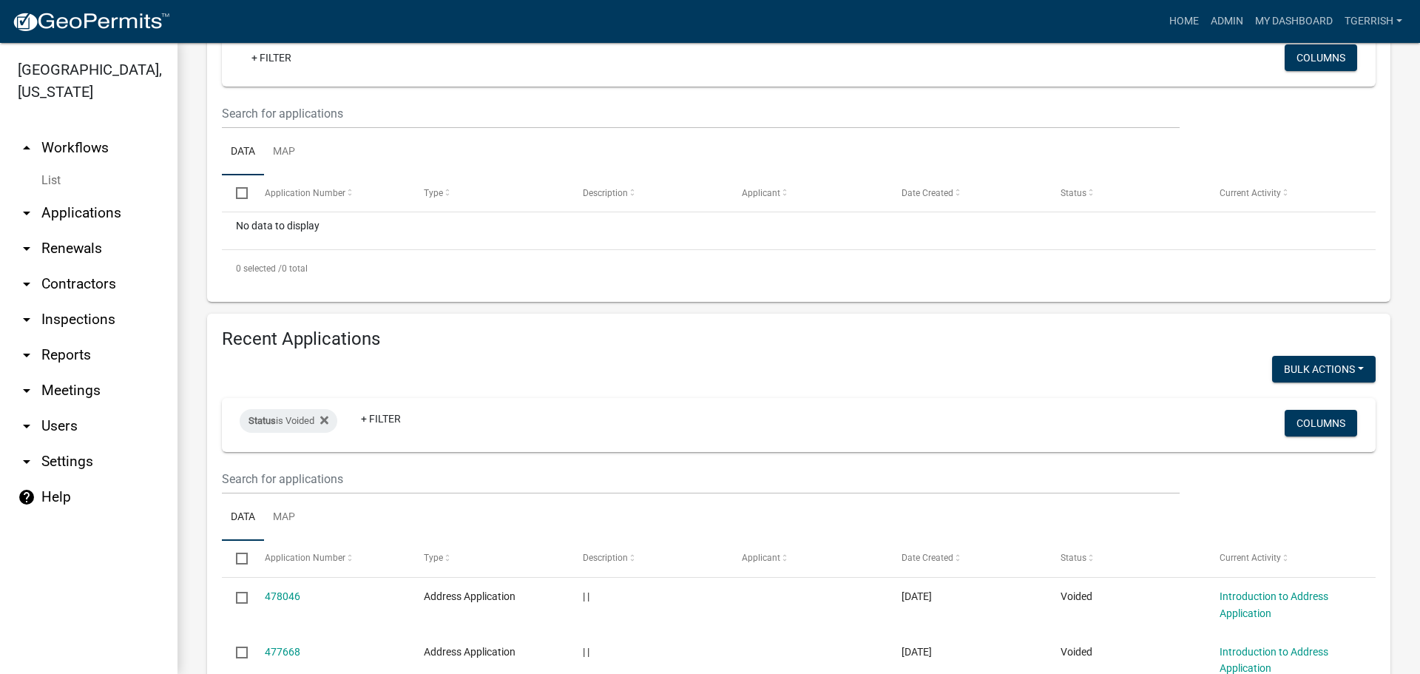
checkbox input "false"
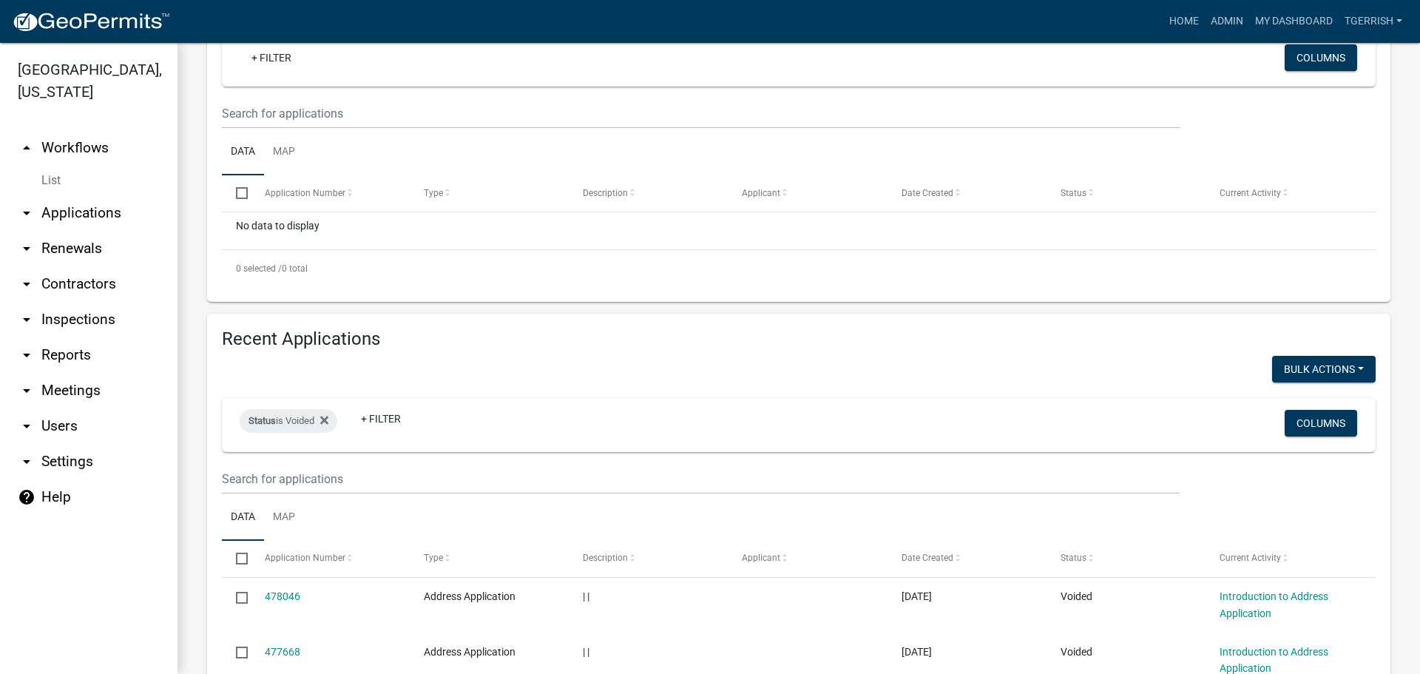
checkbox input "false"
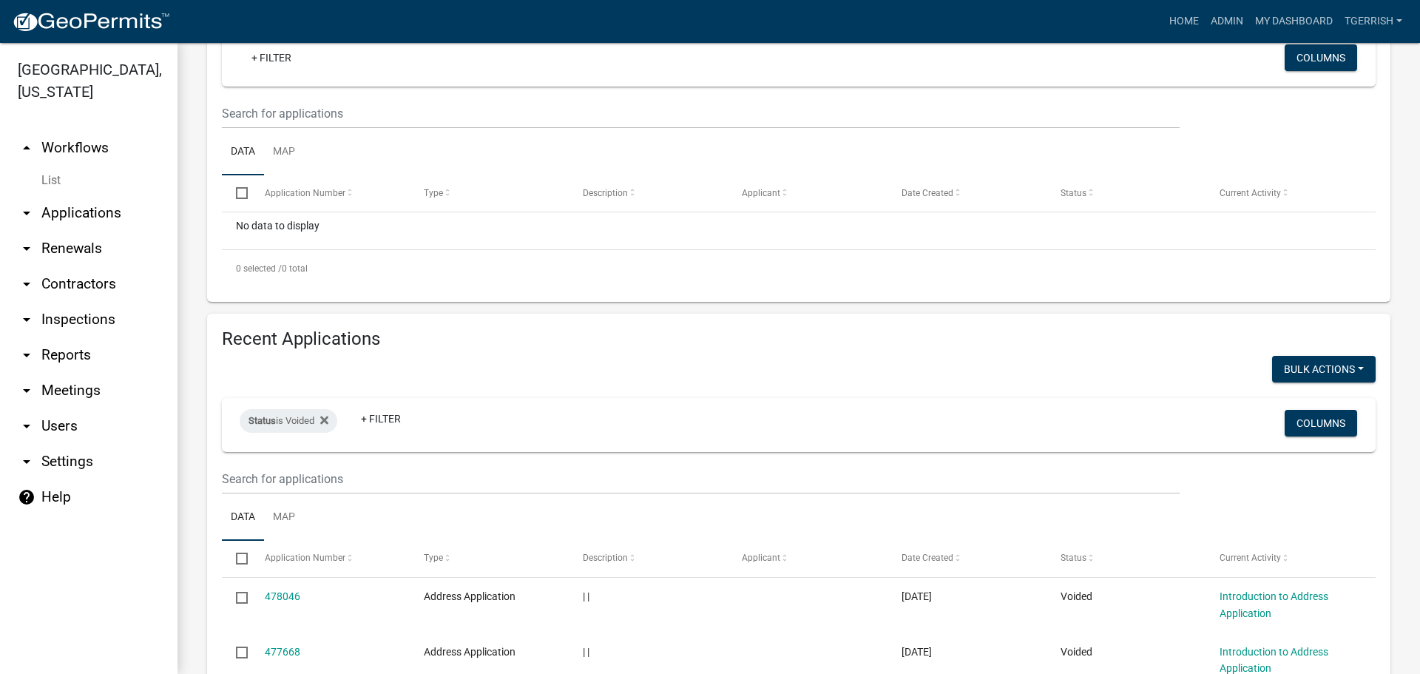
checkbox input "false"
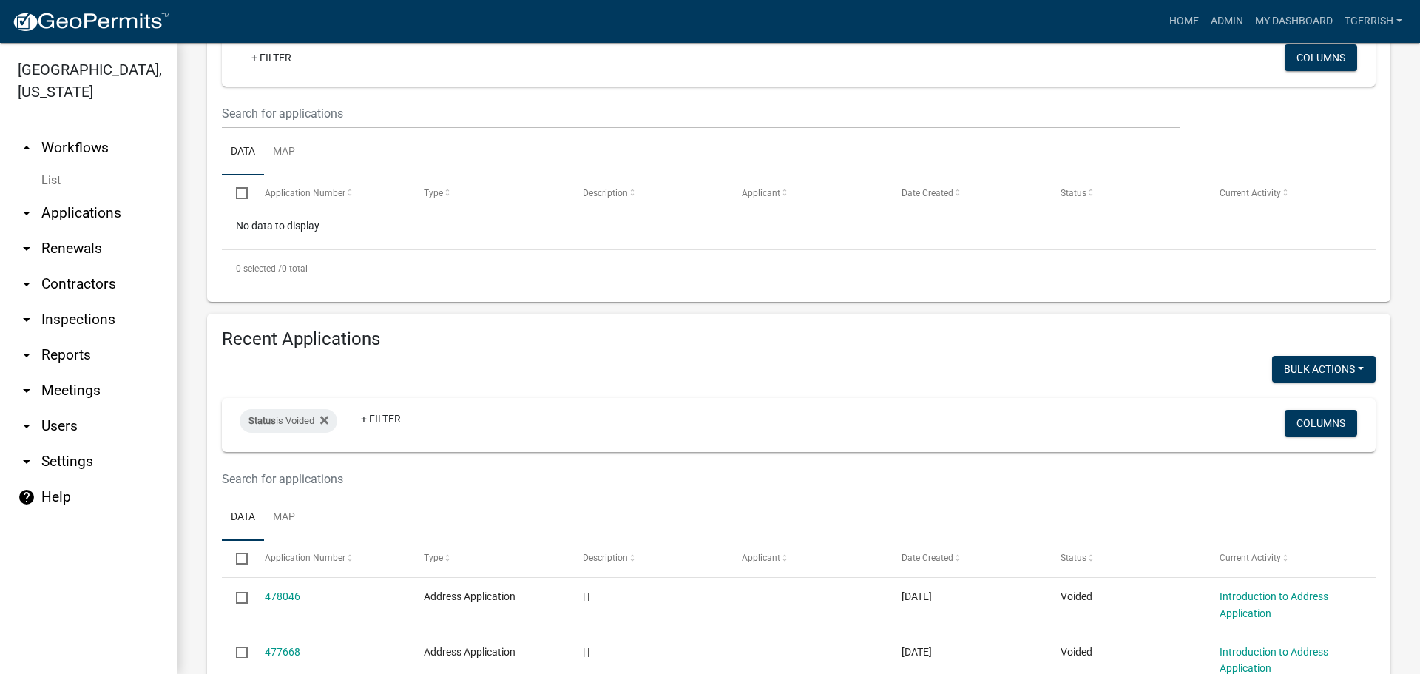
checkbox input "false"
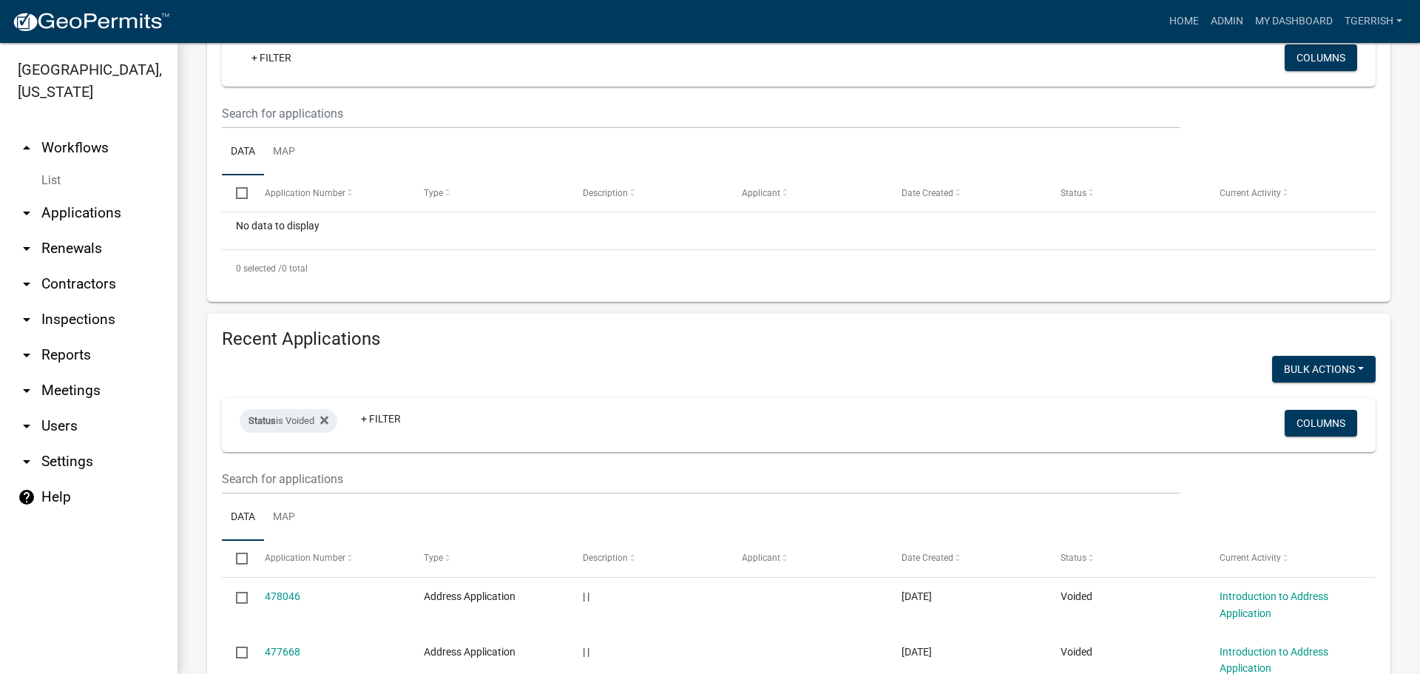
checkbox input "false"
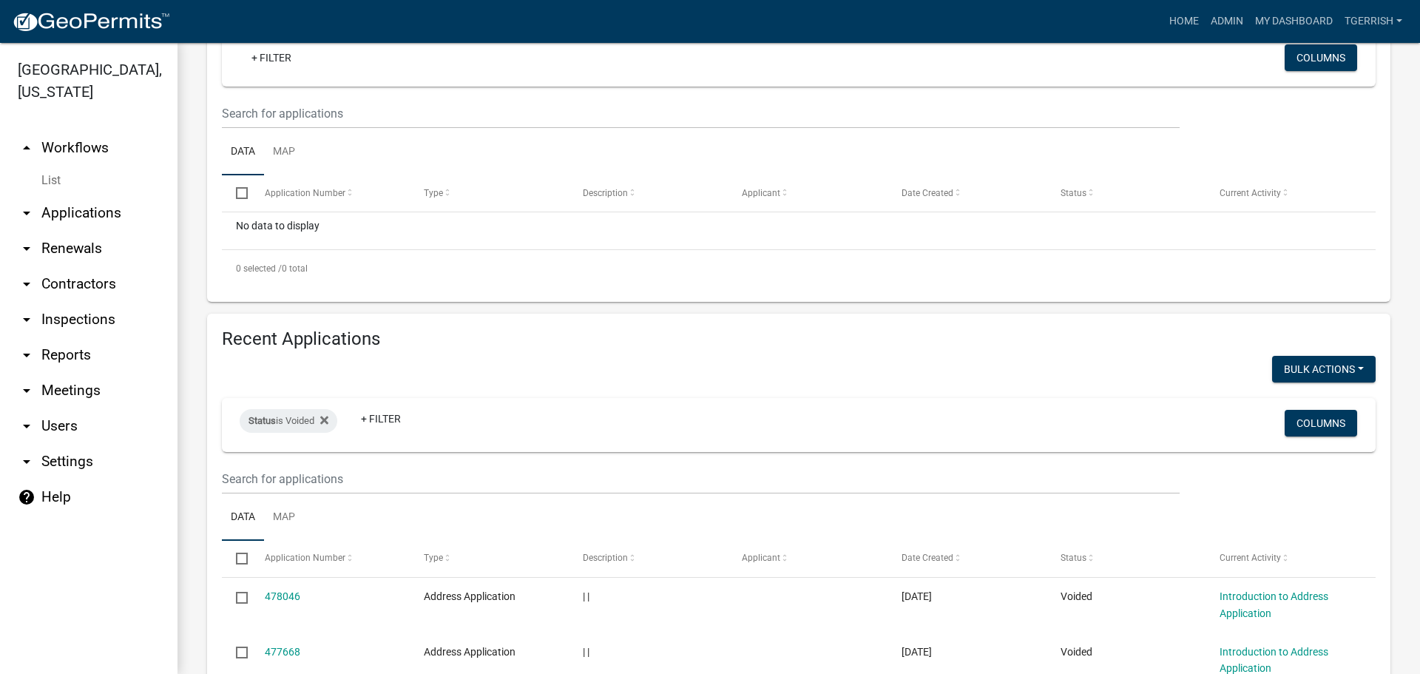
checkbox input "false"
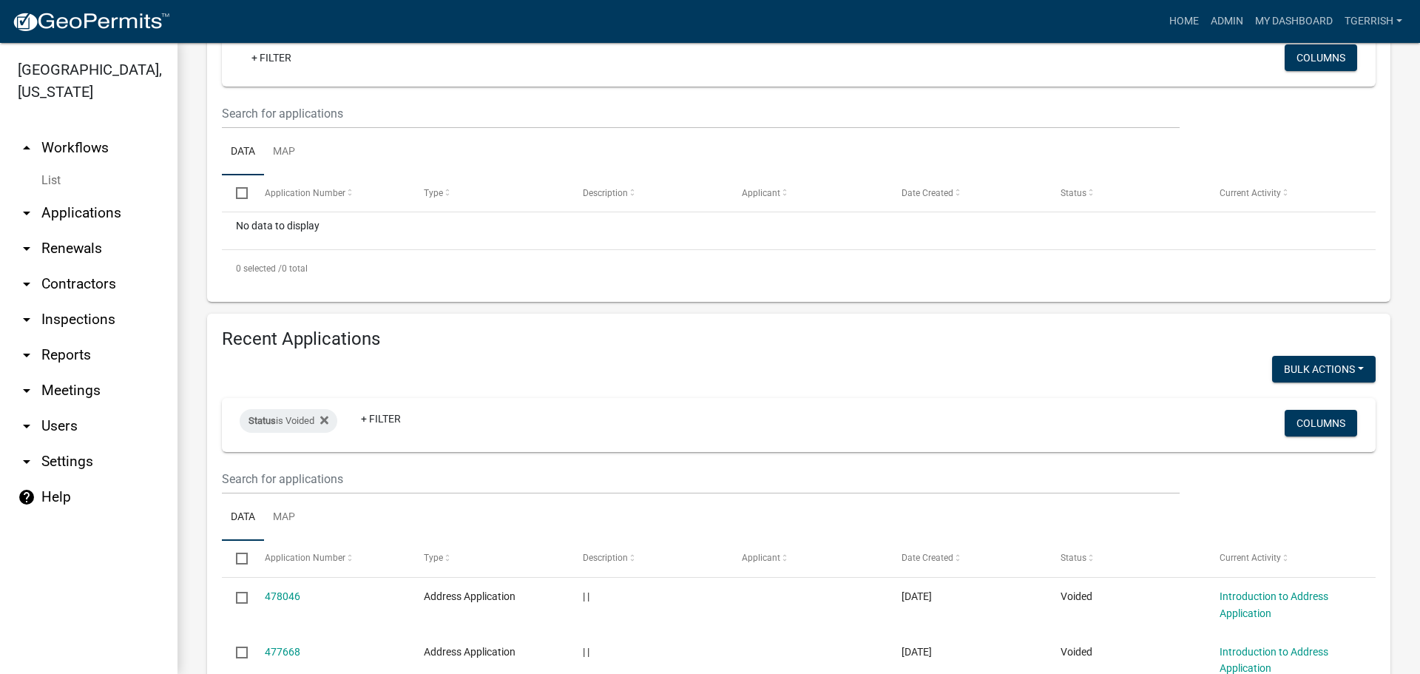
checkbox input "false"
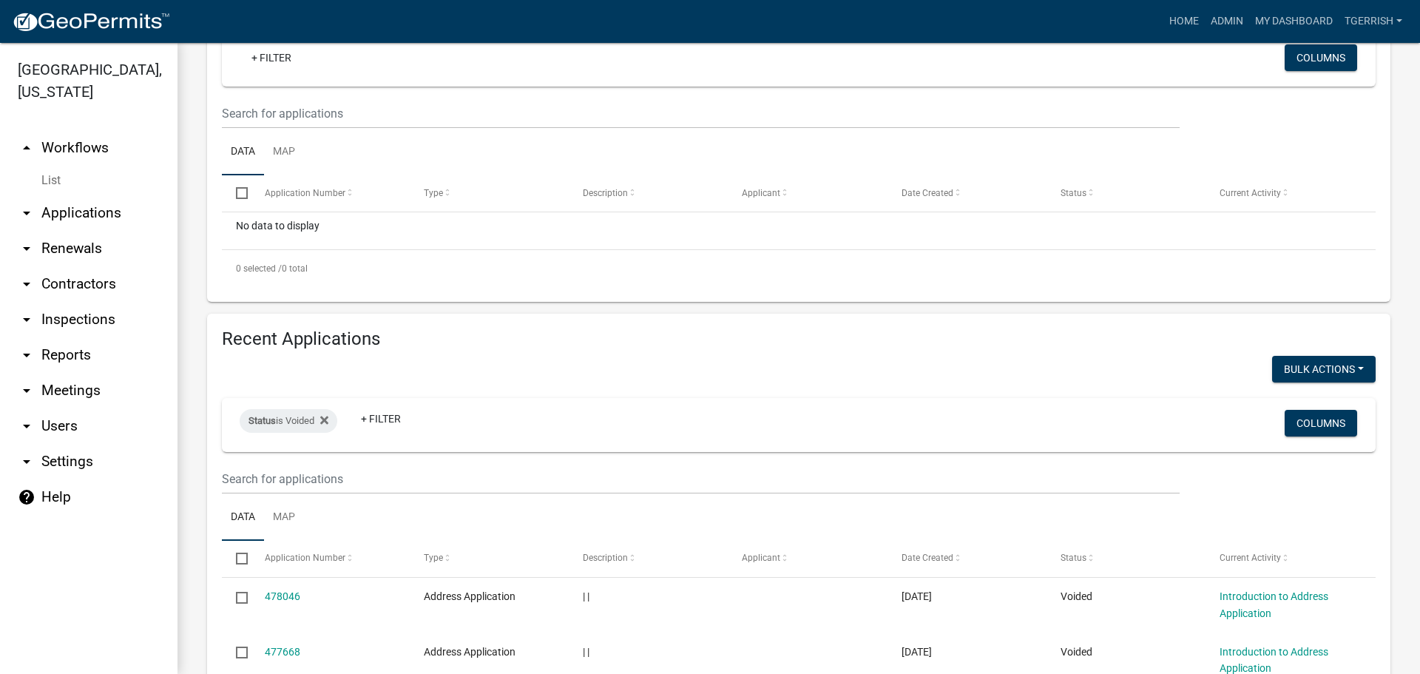
checkbox input "false"
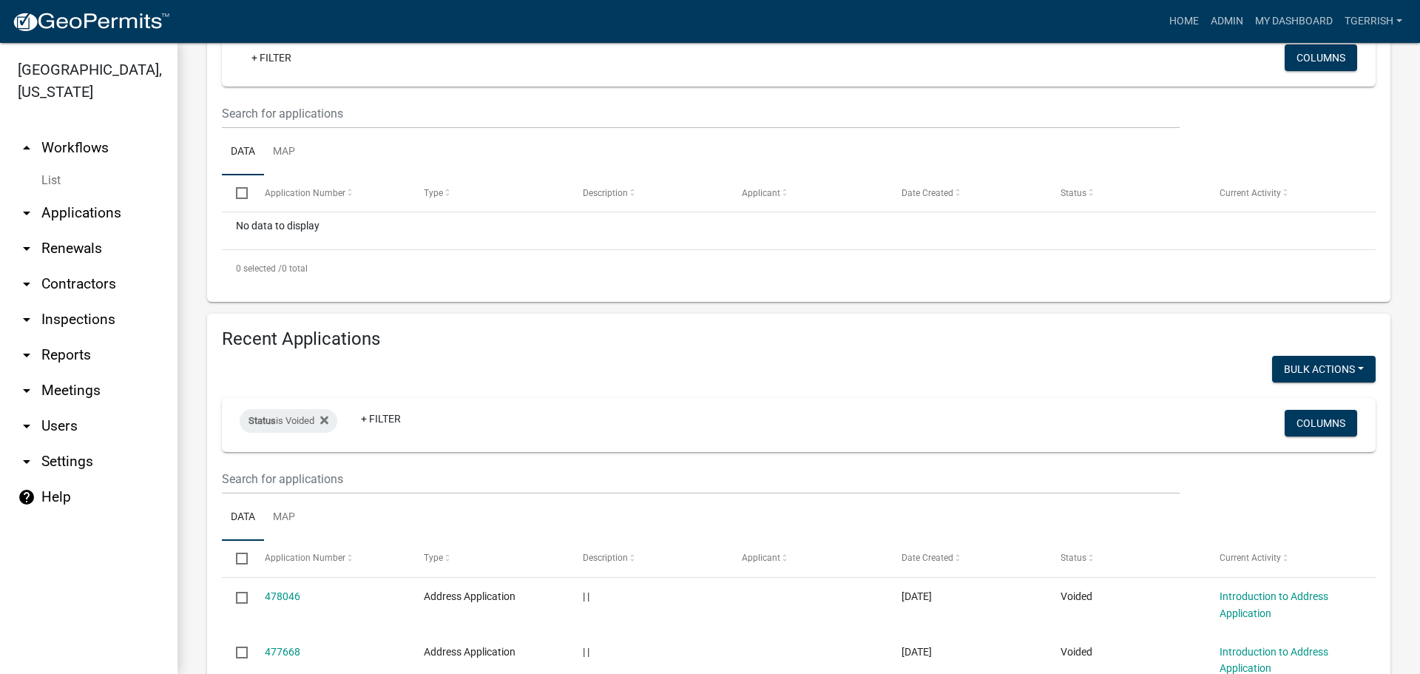
checkbox input "false"
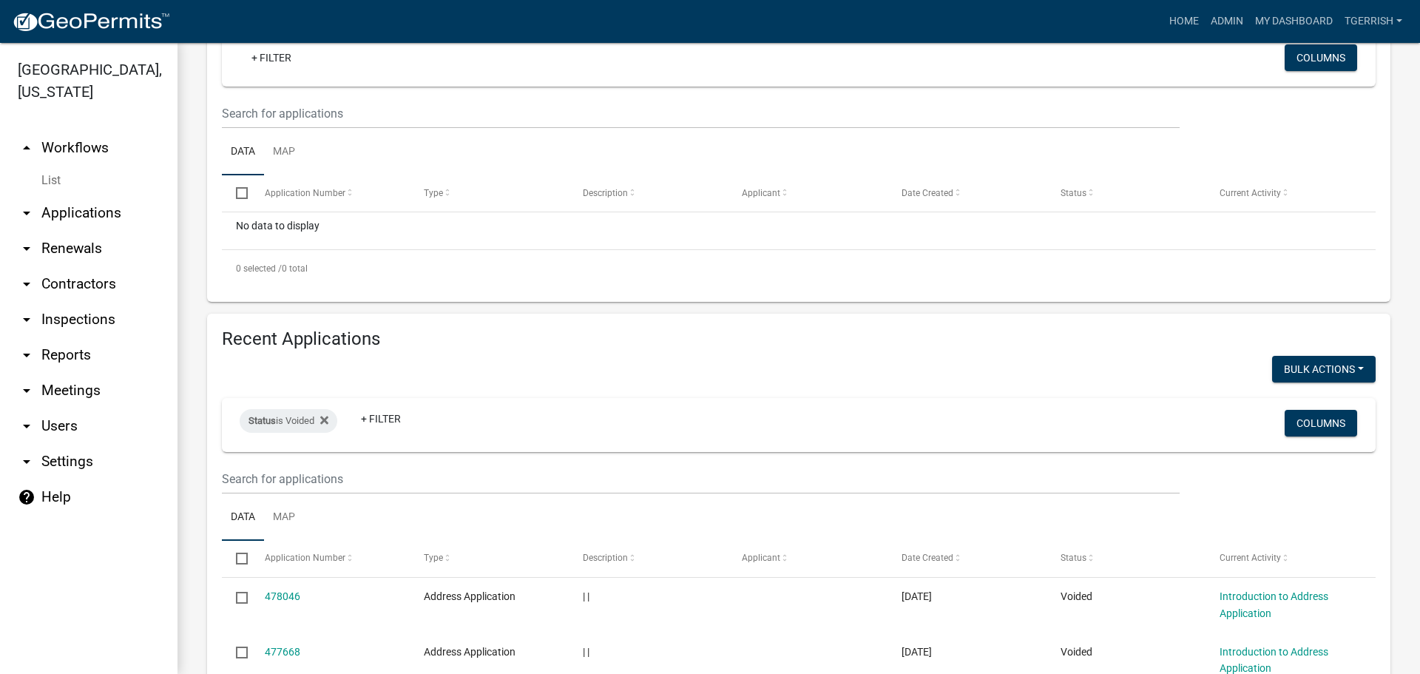
checkbox input "false"
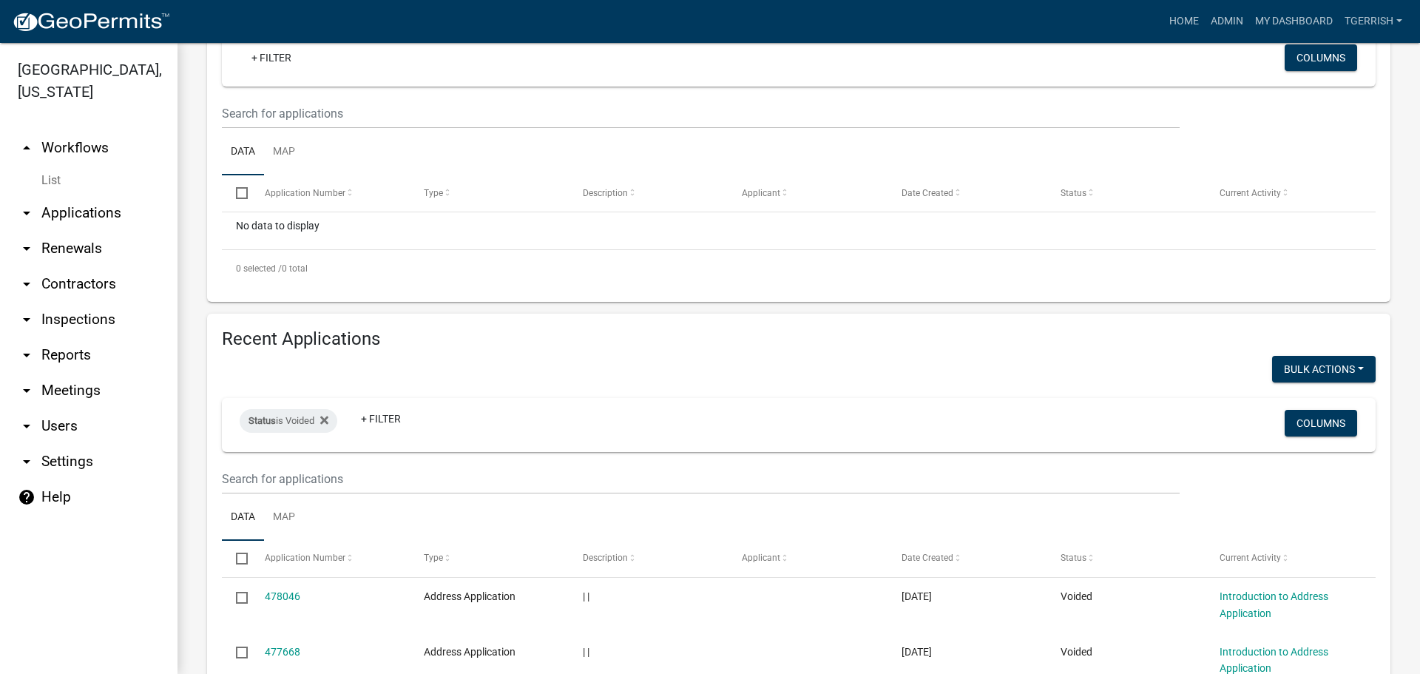
checkbox input "false"
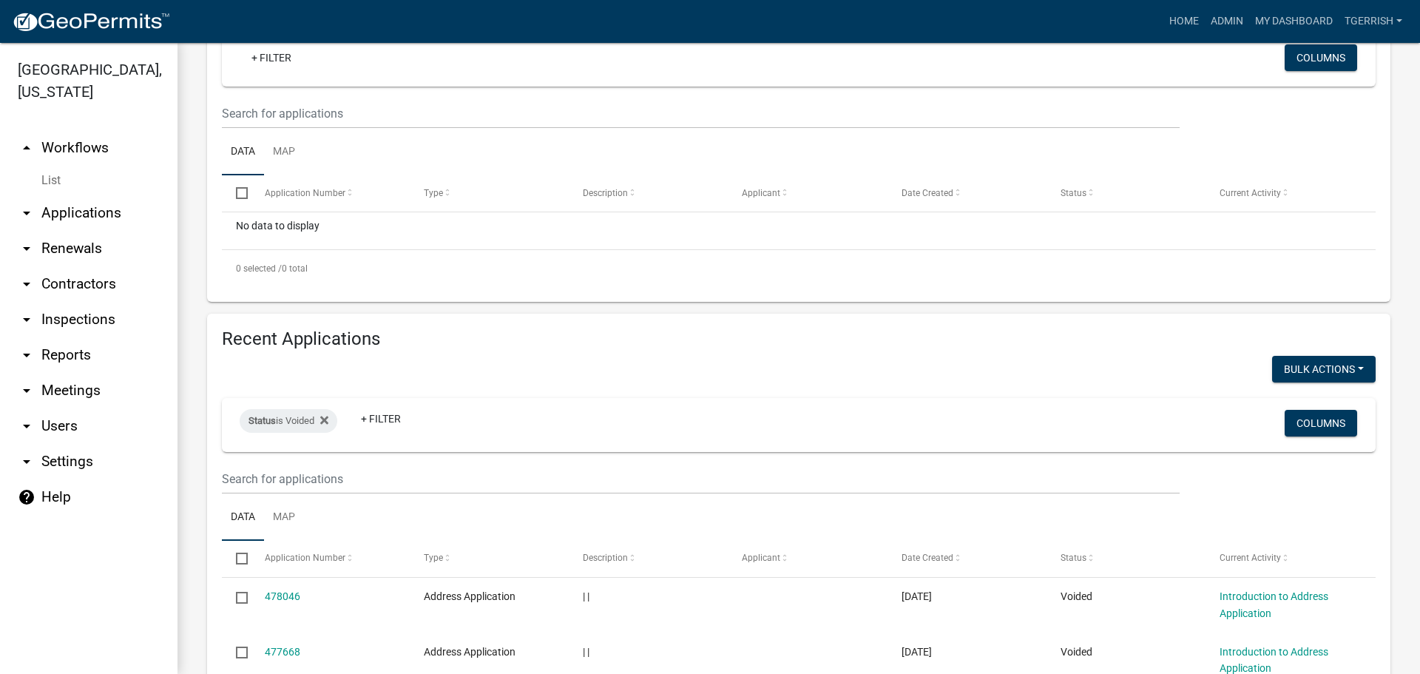
checkbox input "false"
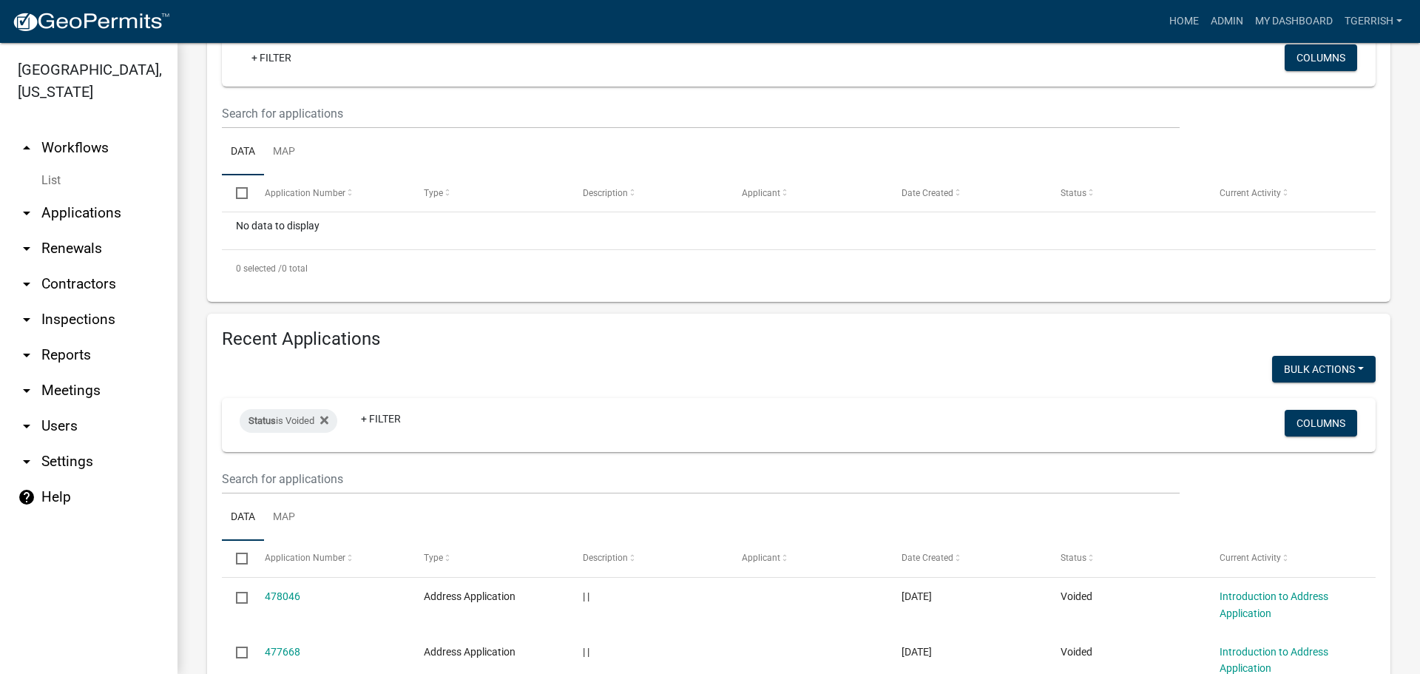
checkbox input "false"
click at [328, 422] on icon at bounding box center [324, 420] width 8 height 12
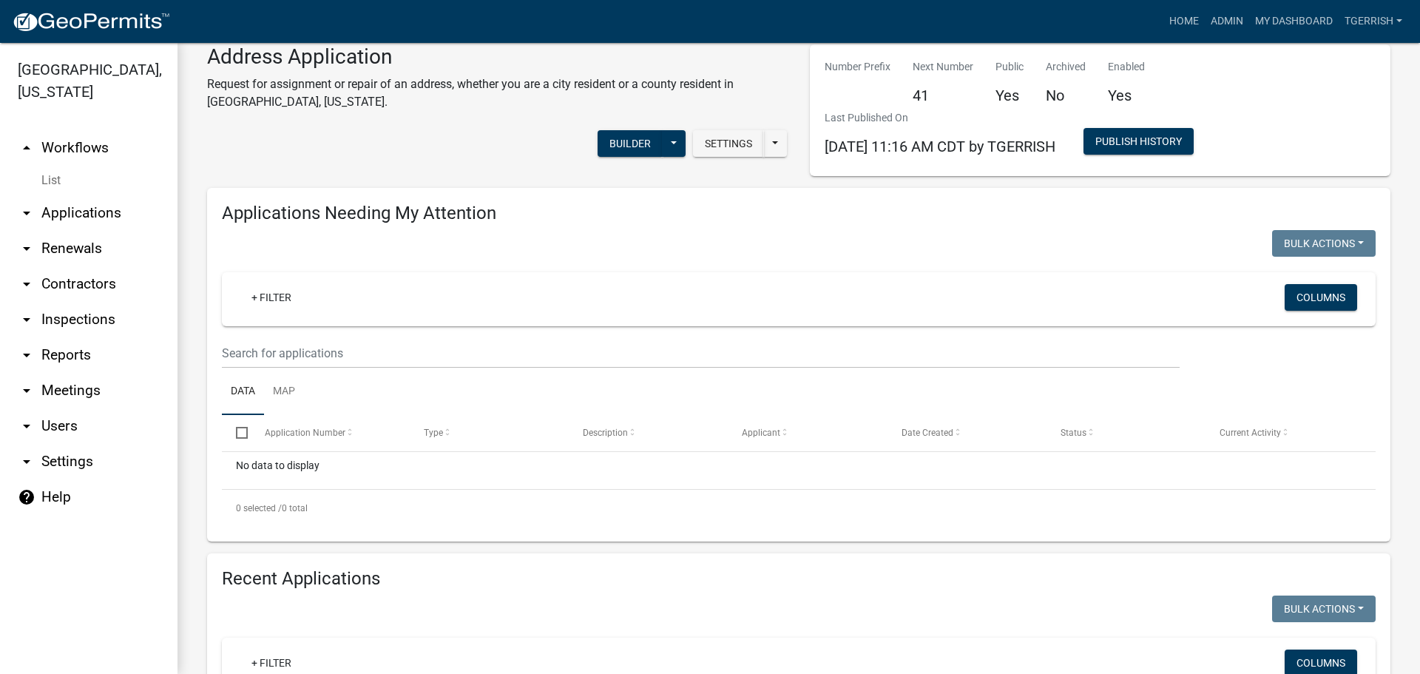
scroll to position [0, 0]
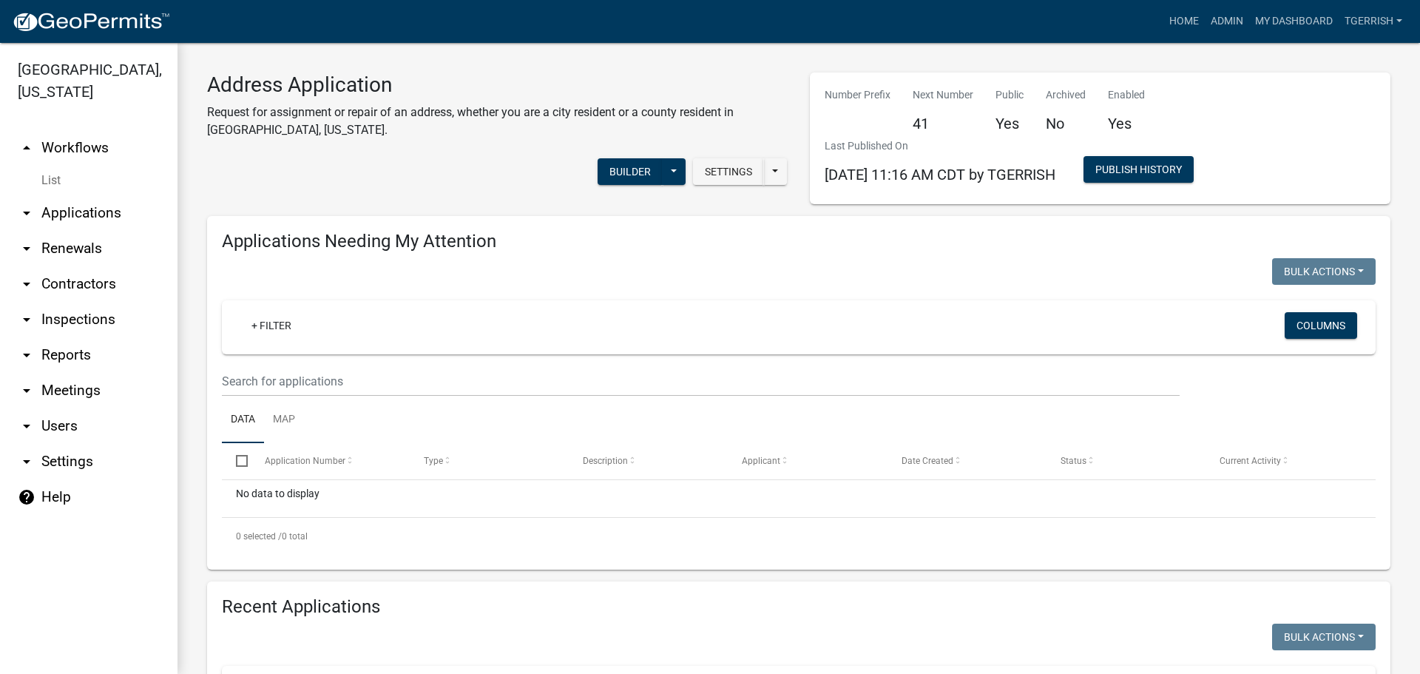
click at [83, 130] on link "arrow_drop_up Workflows" at bounding box center [88, 147] width 177 height 35
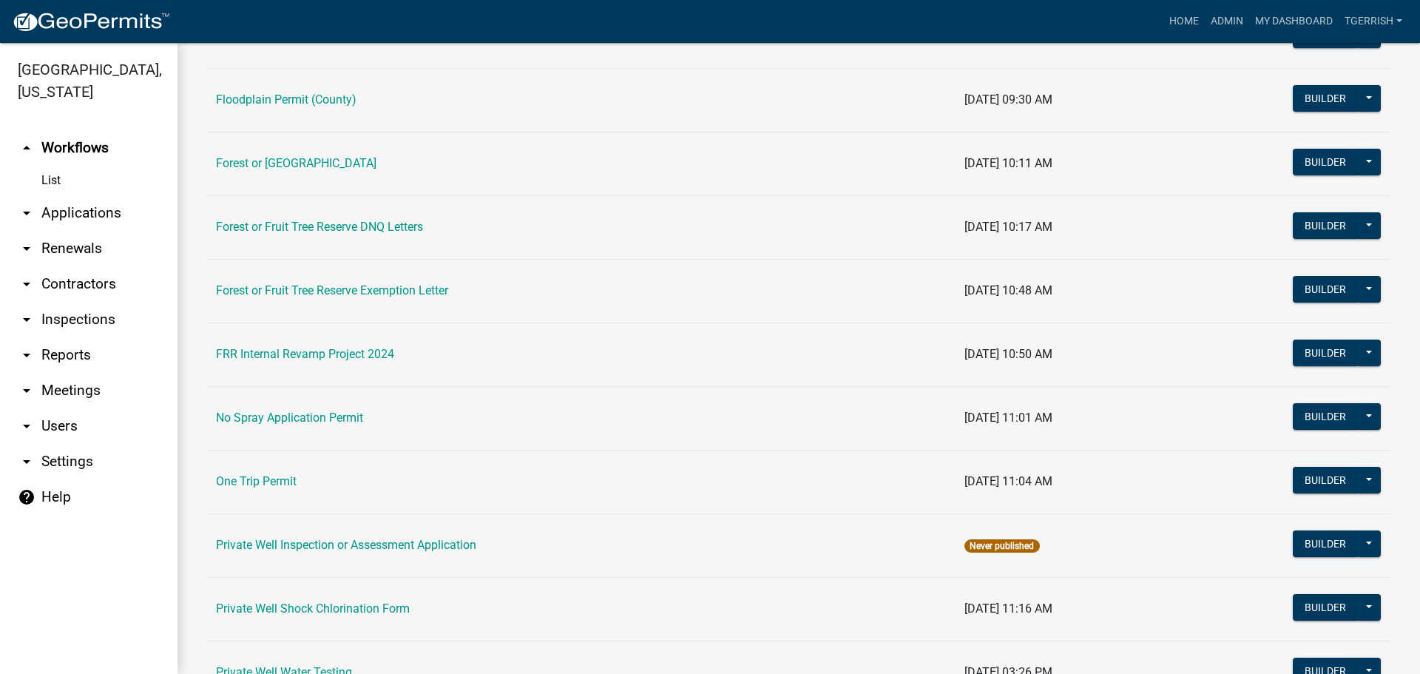
scroll to position [518, 0]
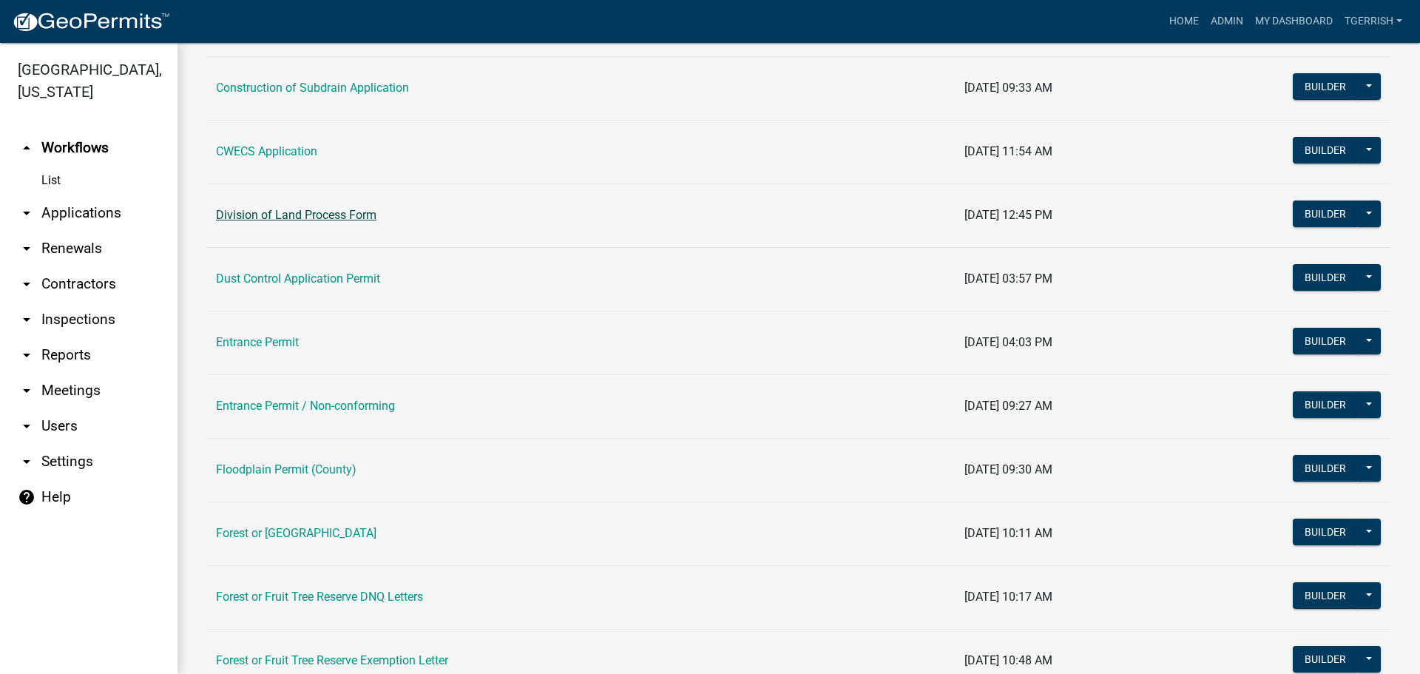
click at [325, 217] on link "Division of Land Process Form" at bounding box center [296, 215] width 160 height 14
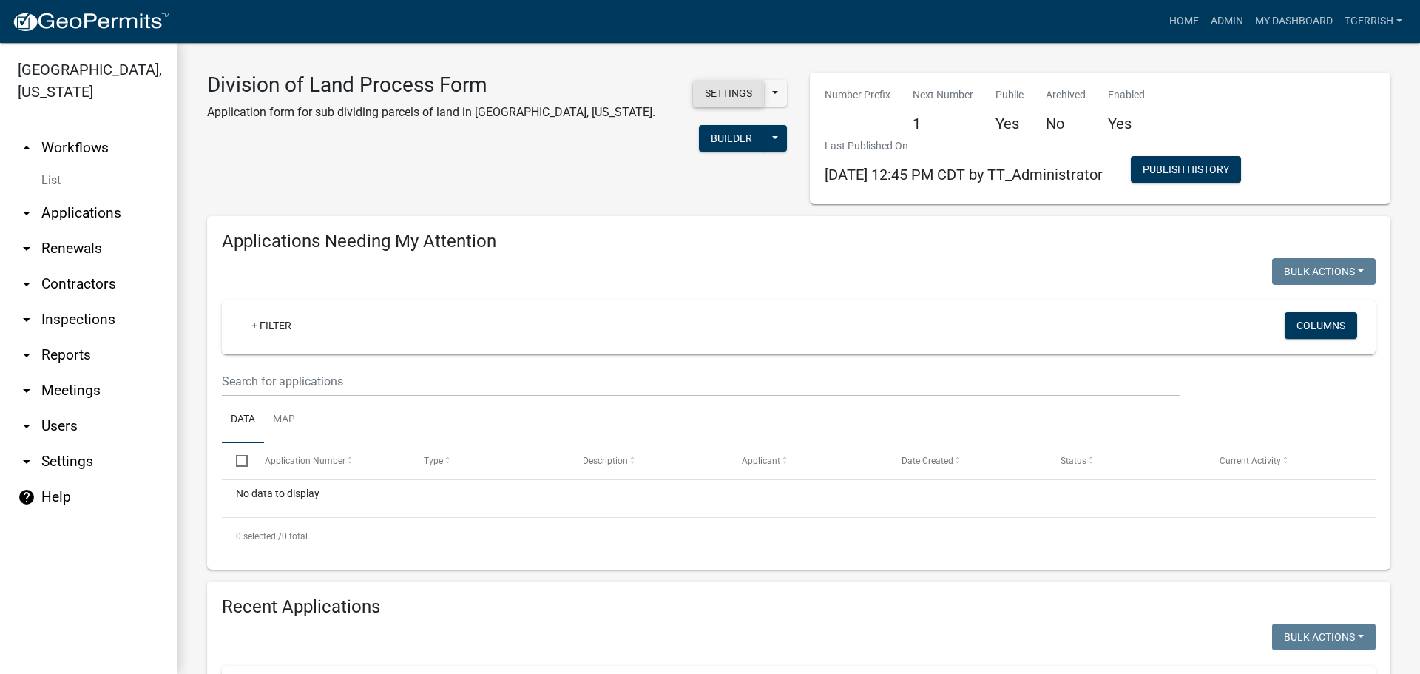
click at [725, 89] on button "Settings" at bounding box center [728, 93] width 71 height 27
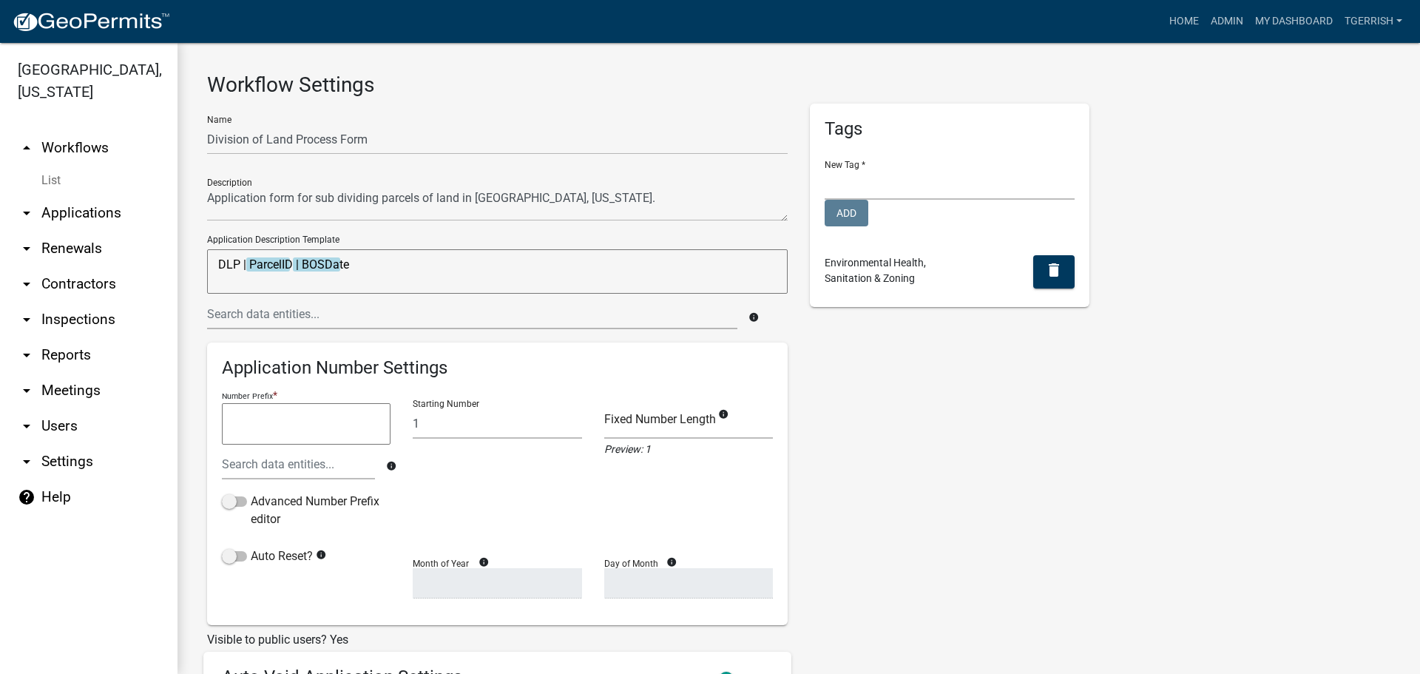
click at [99, 130] on link "arrow_drop_up Workflows" at bounding box center [88, 147] width 177 height 35
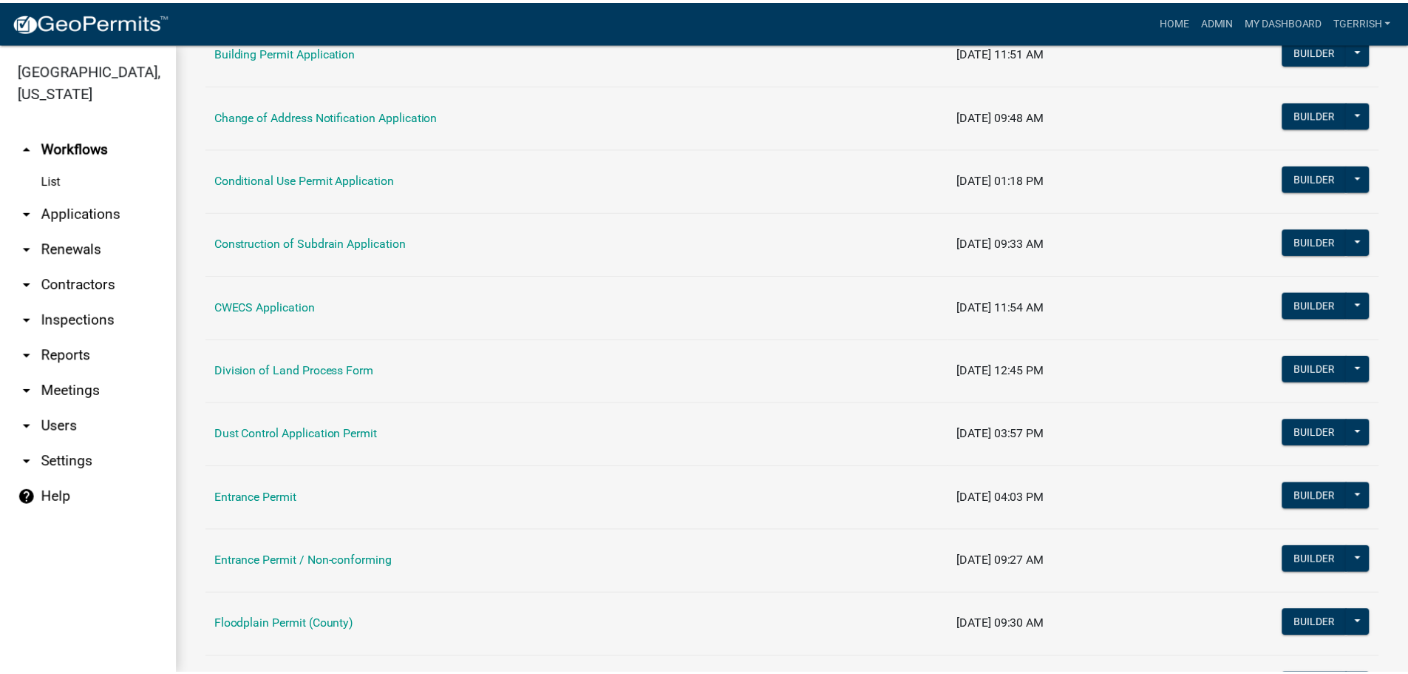
scroll to position [370, 0]
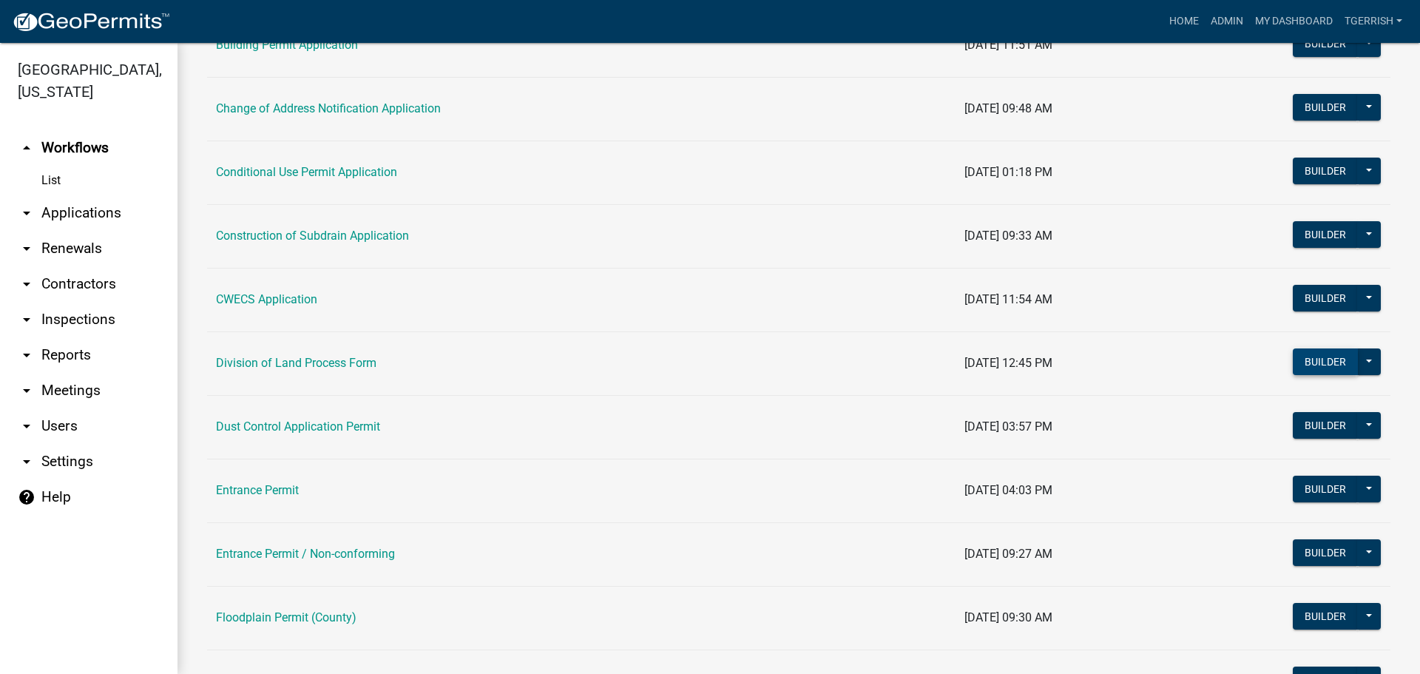
click at [1325, 362] on button "Builder" at bounding box center [1324, 361] width 65 height 27
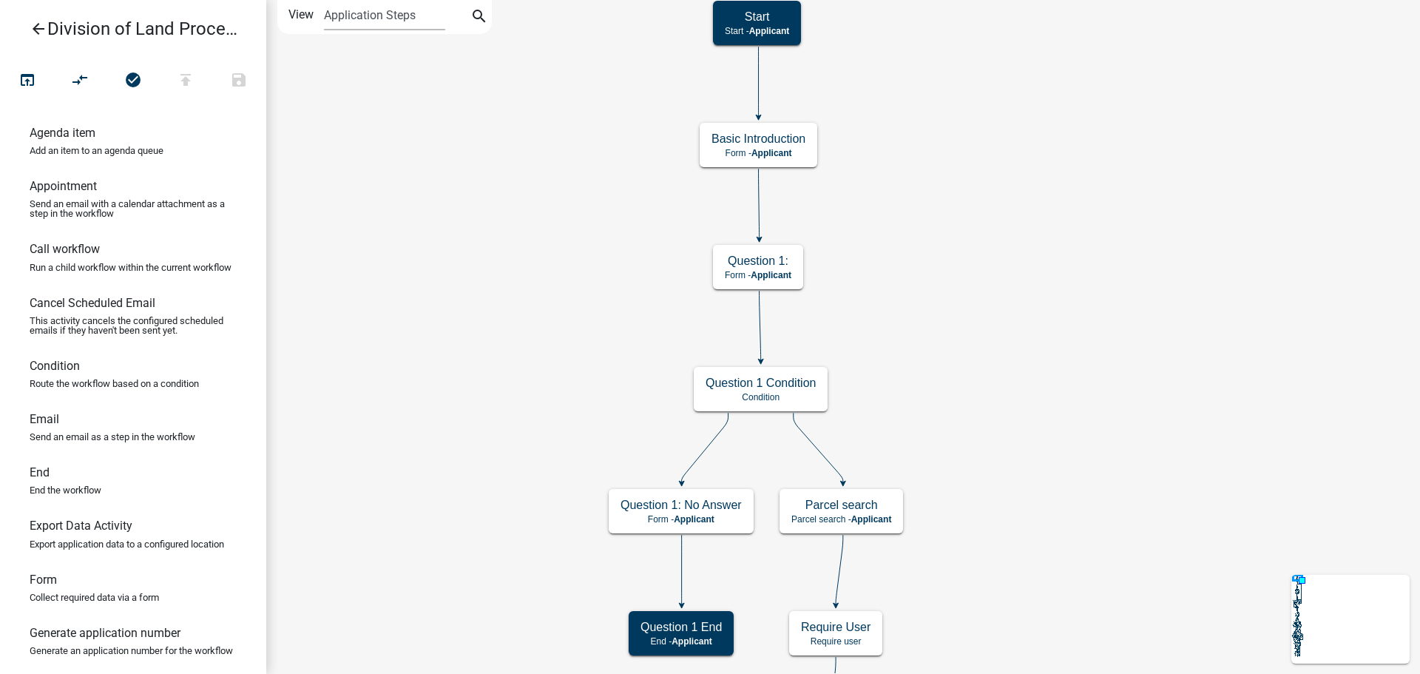
click at [38, 30] on icon "arrow_back" at bounding box center [39, 30] width 18 height 21
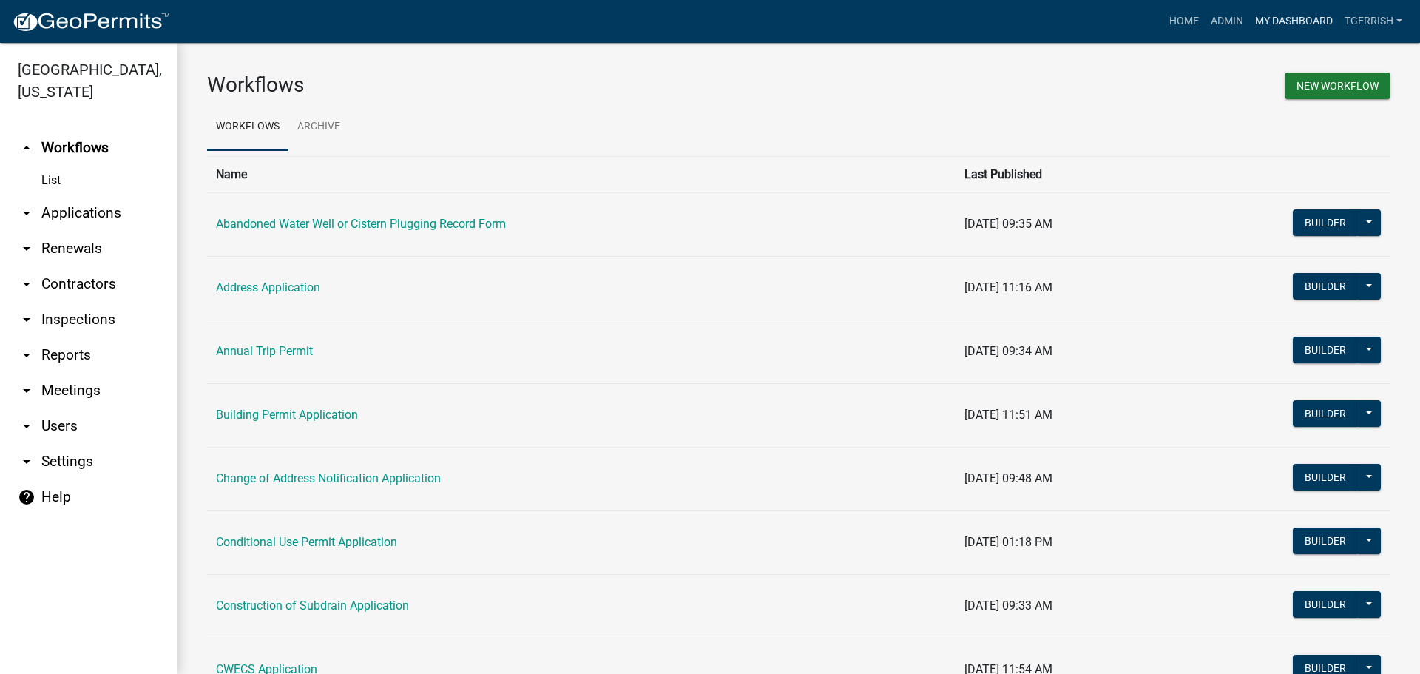
click at [1300, 20] on link "My Dashboard" at bounding box center [1293, 21] width 89 height 28
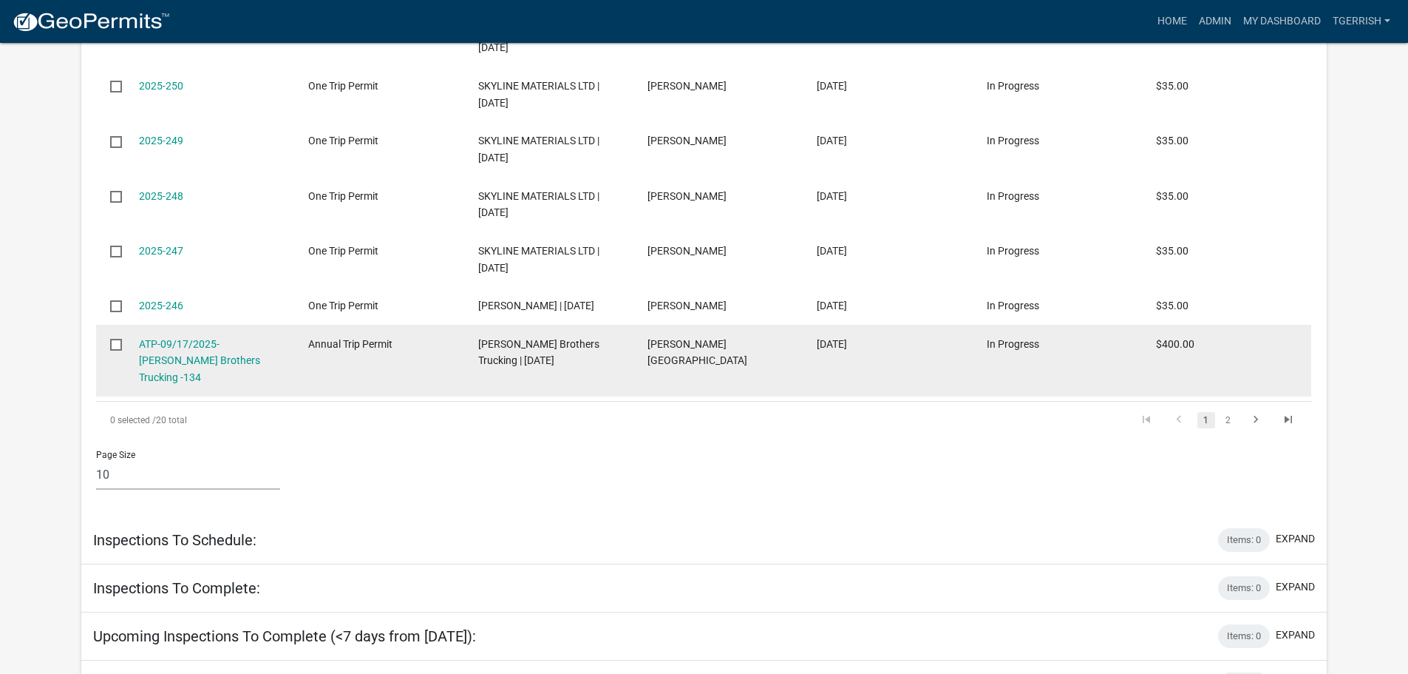
scroll to position [1701, 0]
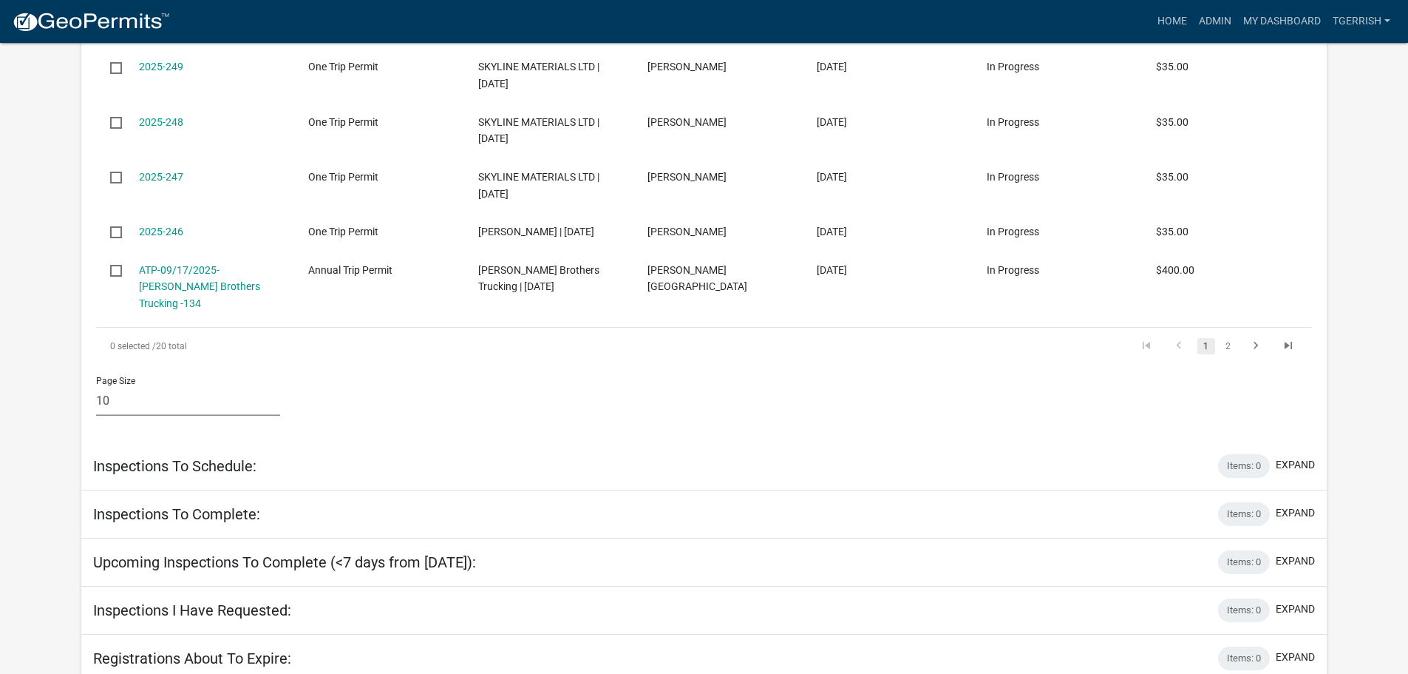
click at [119, 385] on select "10 25 50 100" at bounding box center [188, 400] width 184 height 30
click at [96, 385] on select "10 25 50 100" at bounding box center [188, 400] width 184 height 30
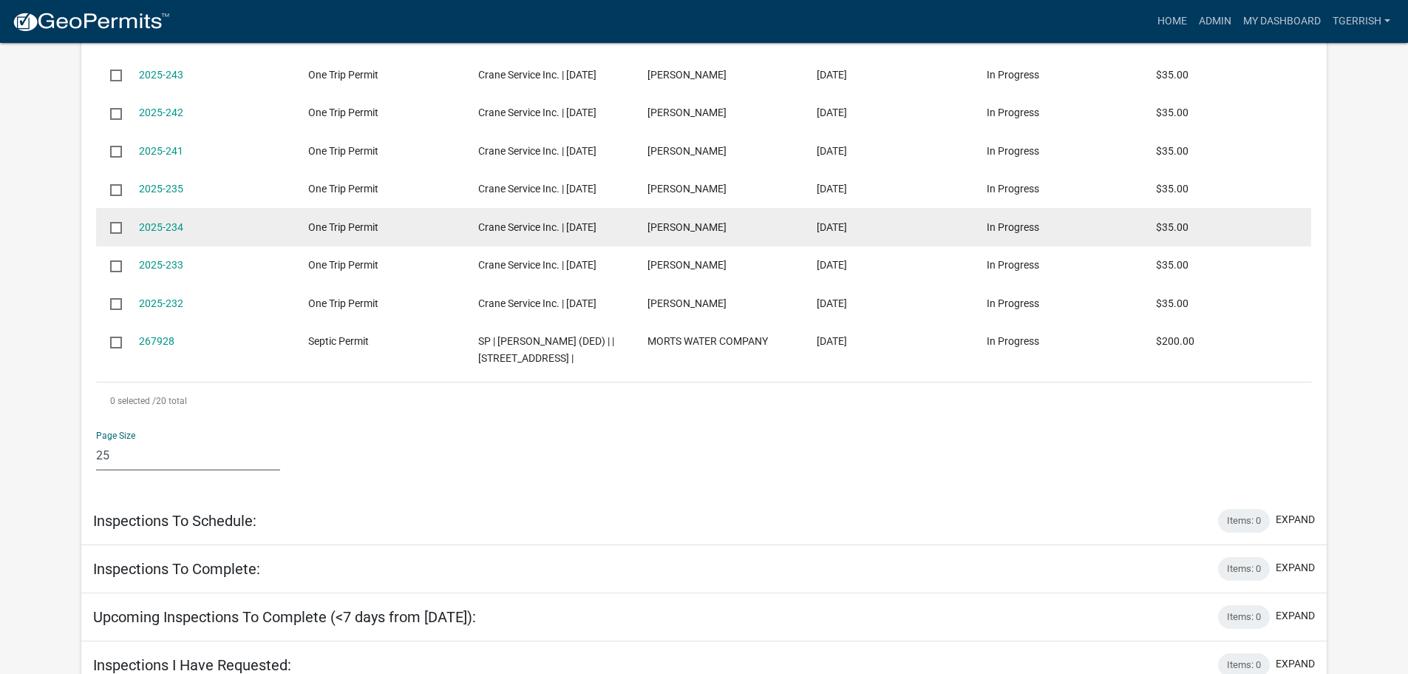
scroll to position [2070, 0]
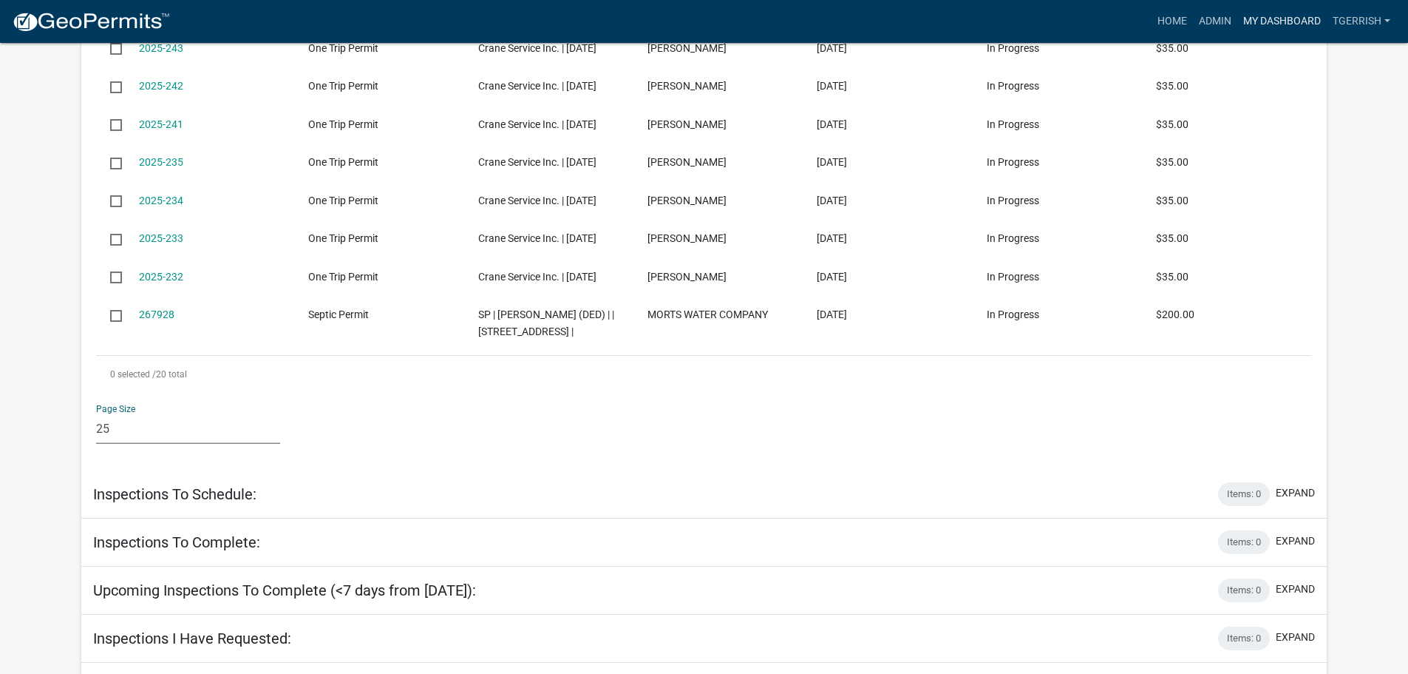
click at [1250, 24] on link "My Dashboard" at bounding box center [1282, 21] width 89 height 28
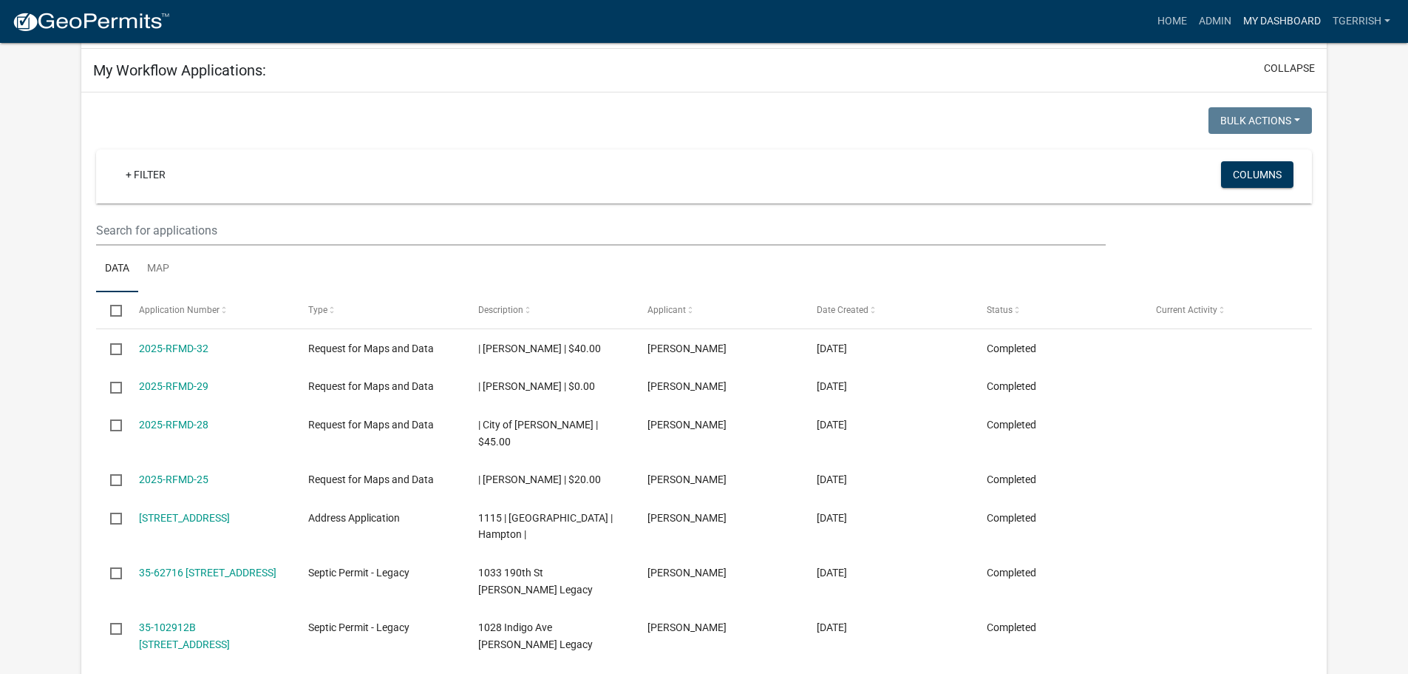
scroll to position [74, 0]
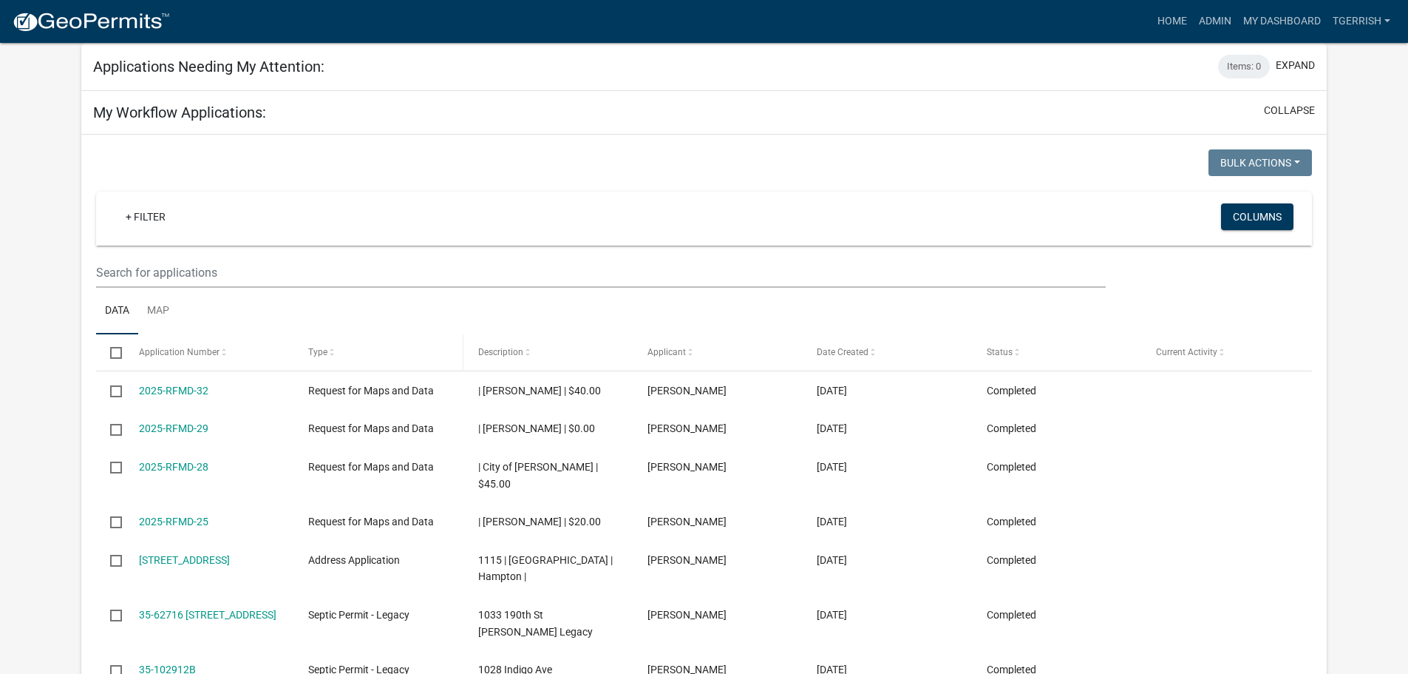
click at [362, 353] on div "Type" at bounding box center [378, 352] width 141 height 15
click at [331, 351] on span at bounding box center [332, 352] width 9 height 10
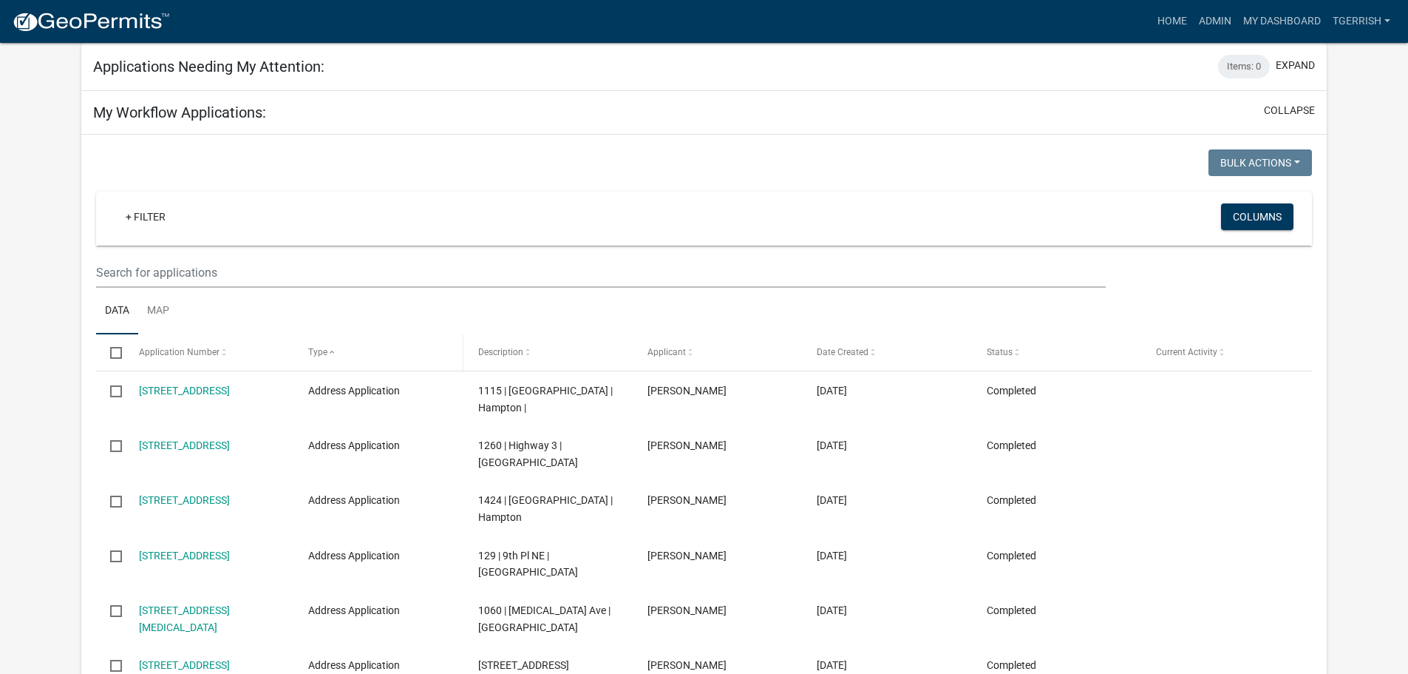
click at [331, 351] on span at bounding box center [332, 352] width 9 height 10
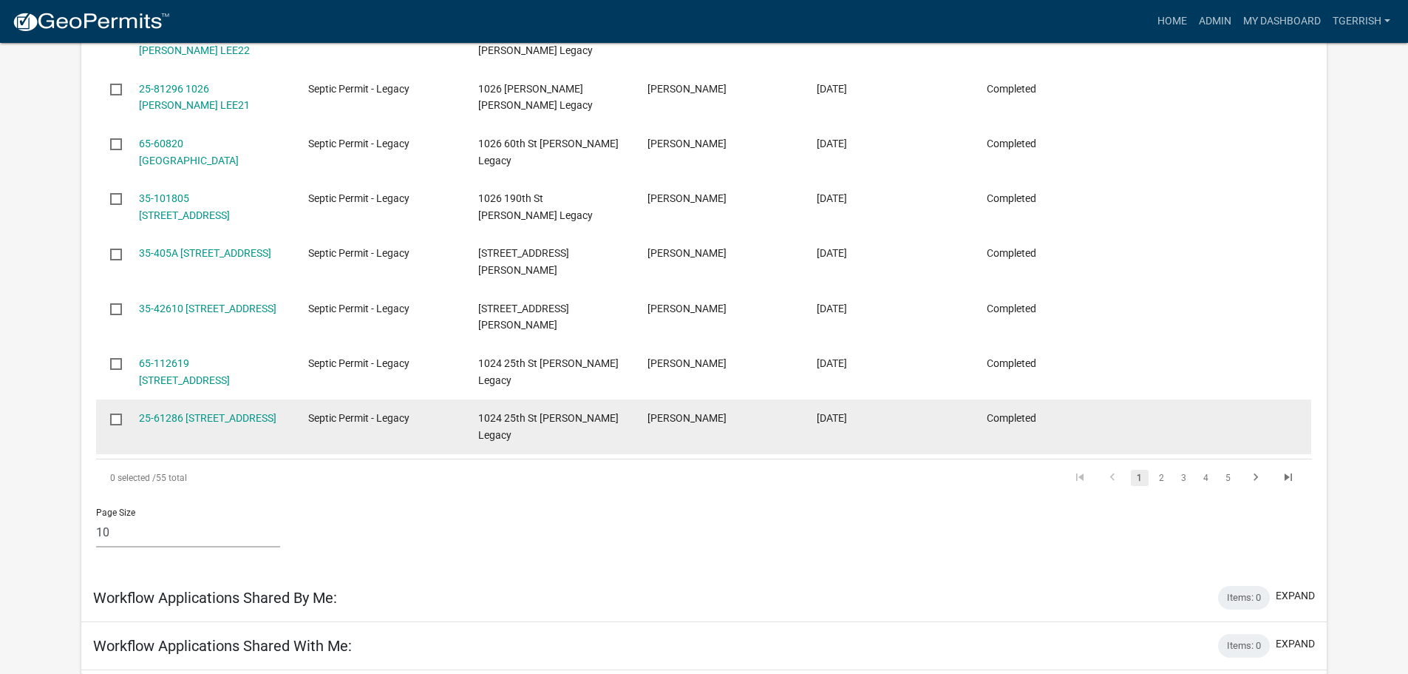
scroll to position [591, 0]
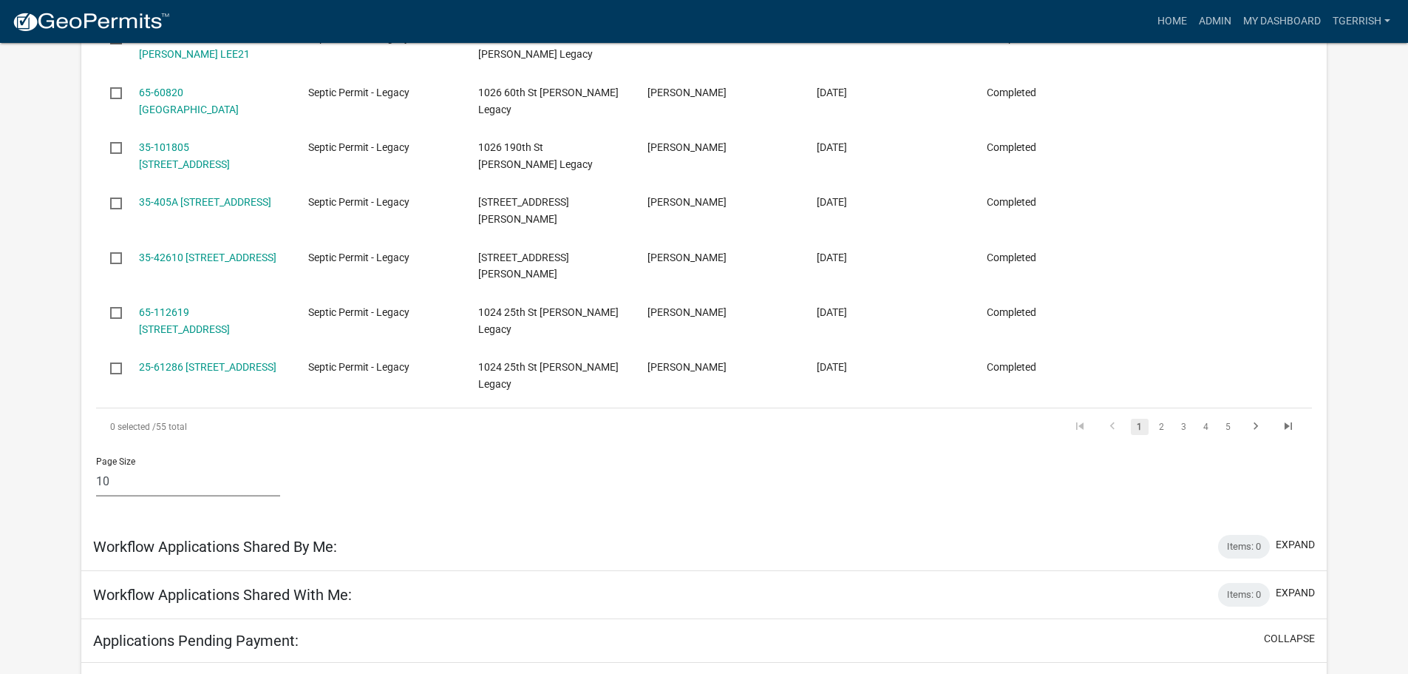
click at [116, 466] on select "10 25 50 100" at bounding box center [188, 481] width 184 height 30
click at [96, 466] on select "10 25 50 100" at bounding box center [188, 481] width 184 height 30
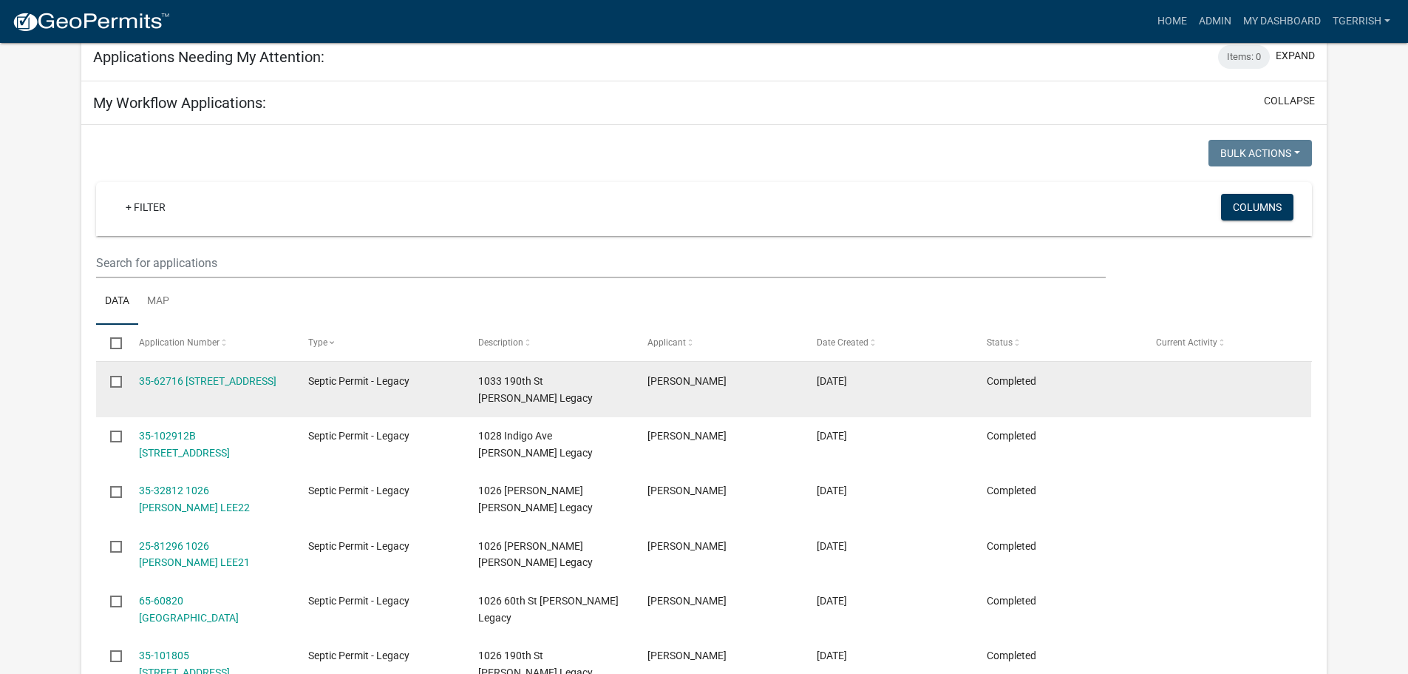
scroll to position [0, 0]
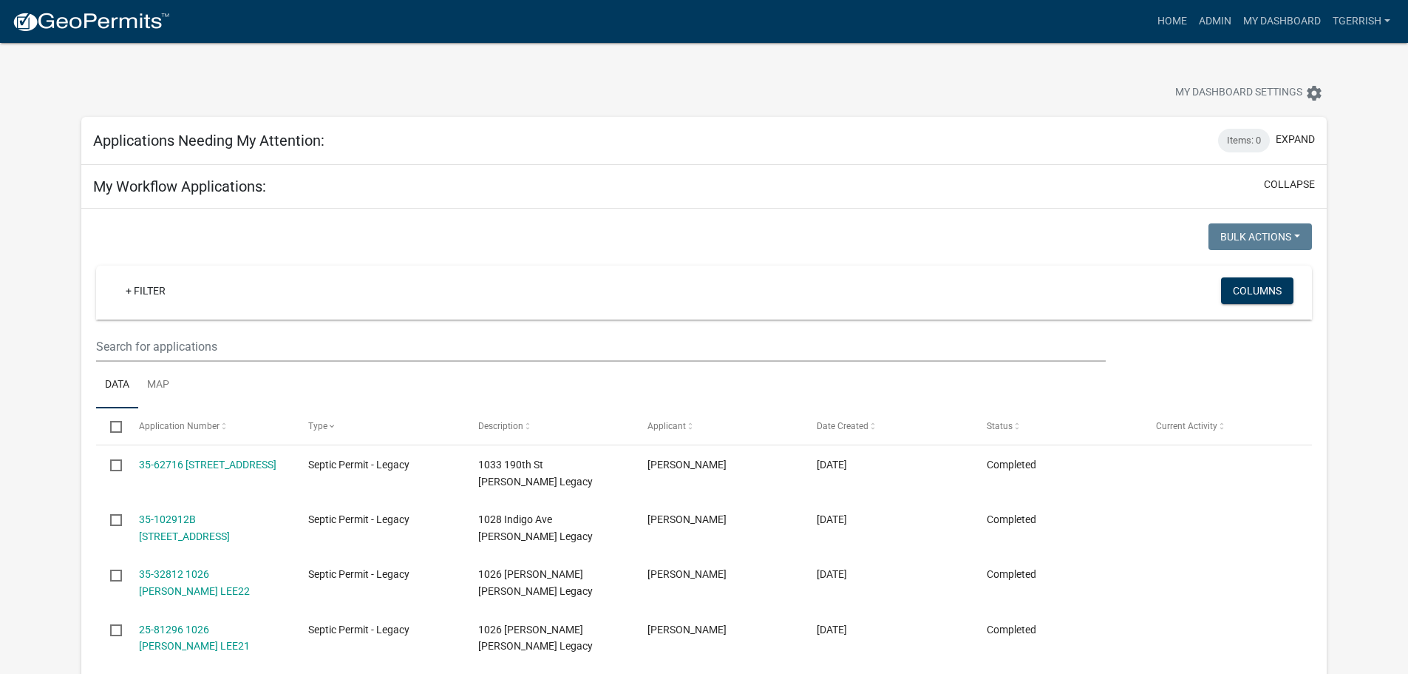
click at [959, 16] on div "Home Admin My Dashboard TGERRISH Admin Account Logout" at bounding box center [789, 21] width 1215 height 28
